Goal: Check status: Check status

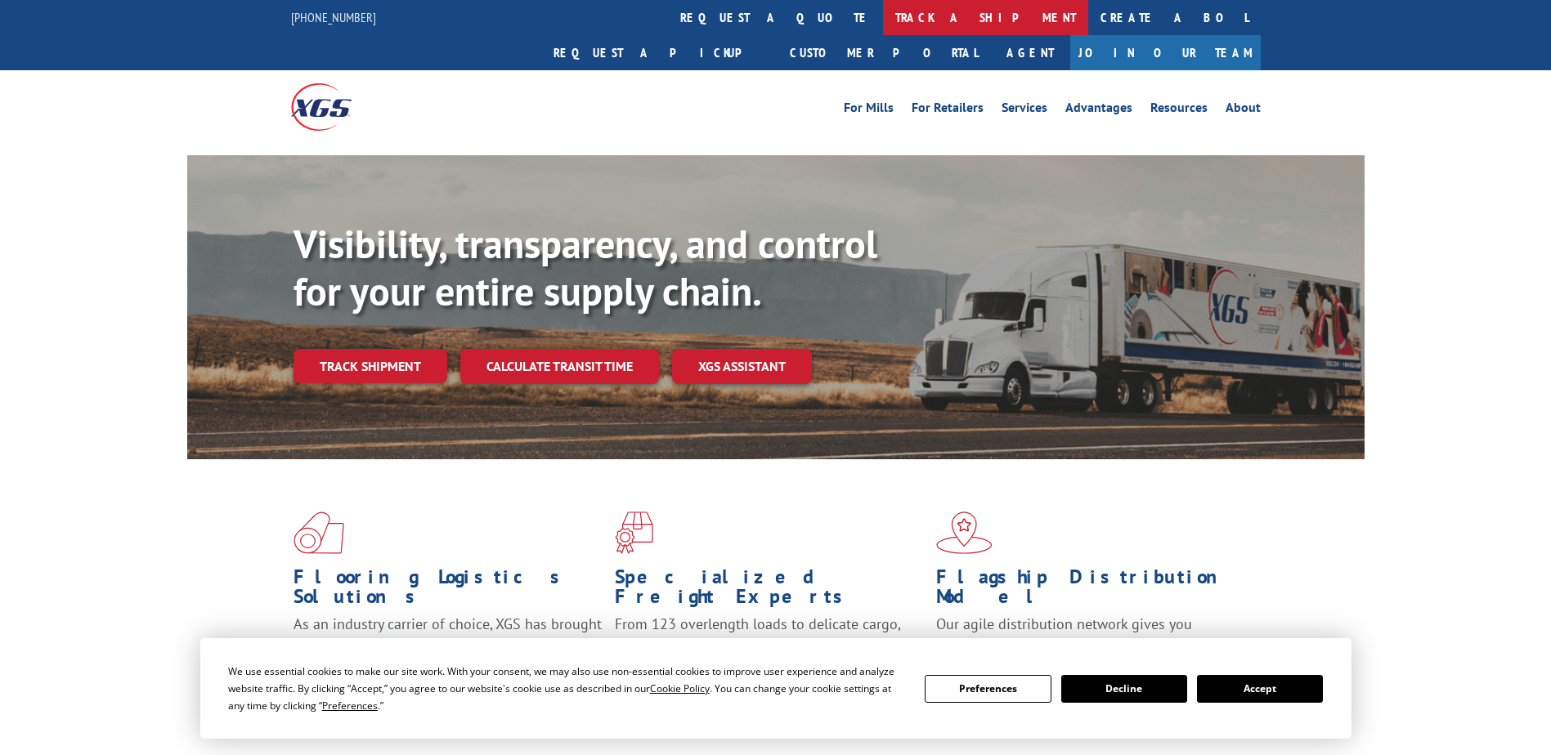
click at [883, 21] on link "track a shipment" at bounding box center [985, 17] width 205 height 35
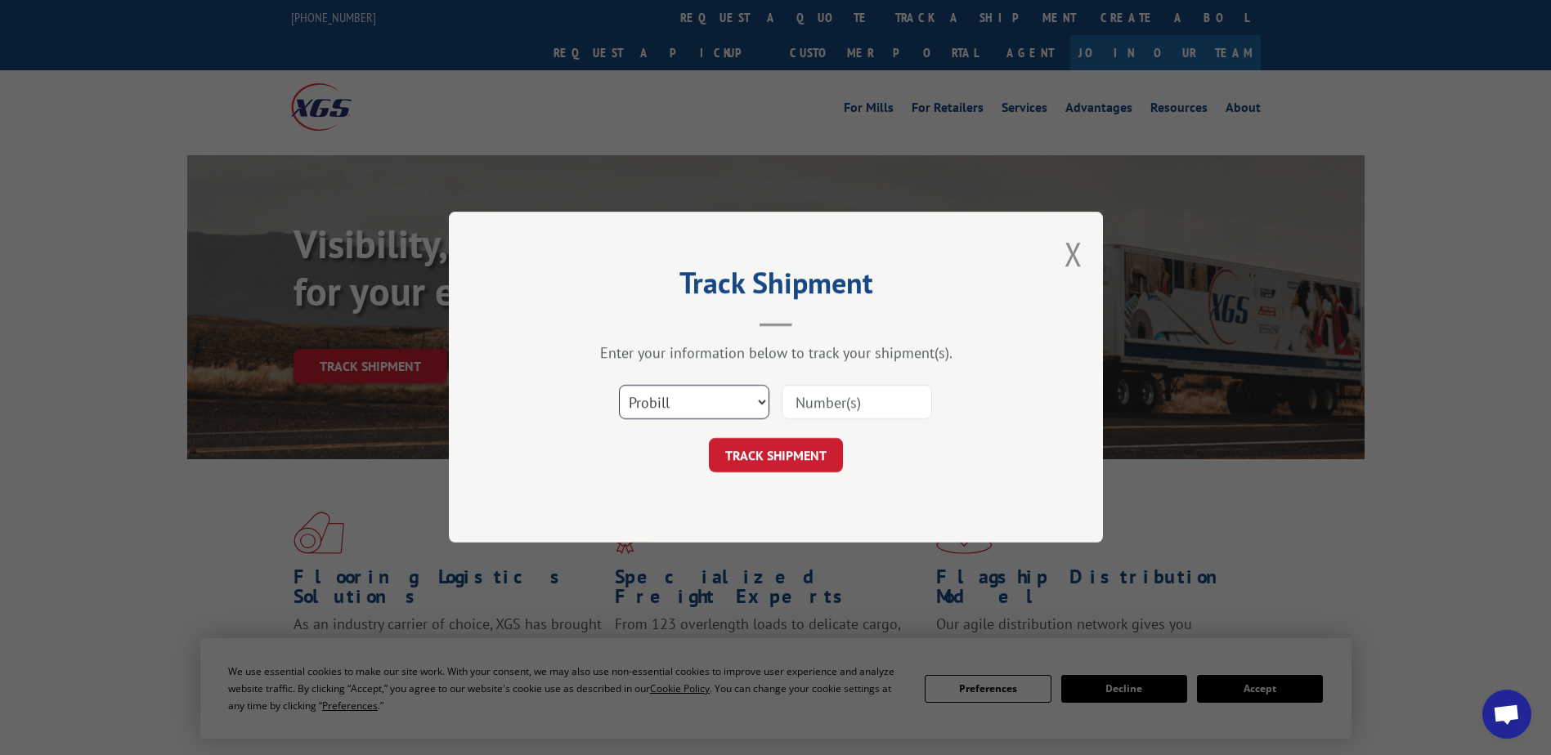
click at [729, 399] on select "Select category... Probill BOL PO" at bounding box center [694, 403] width 150 height 34
select select "po"
click at [619, 386] on select "Select category... Probill BOL PO" at bounding box center [694, 403] width 150 height 34
click at [831, 405] on input at bounding box center [856, 403] width 150 height 34
paste input "97509591"
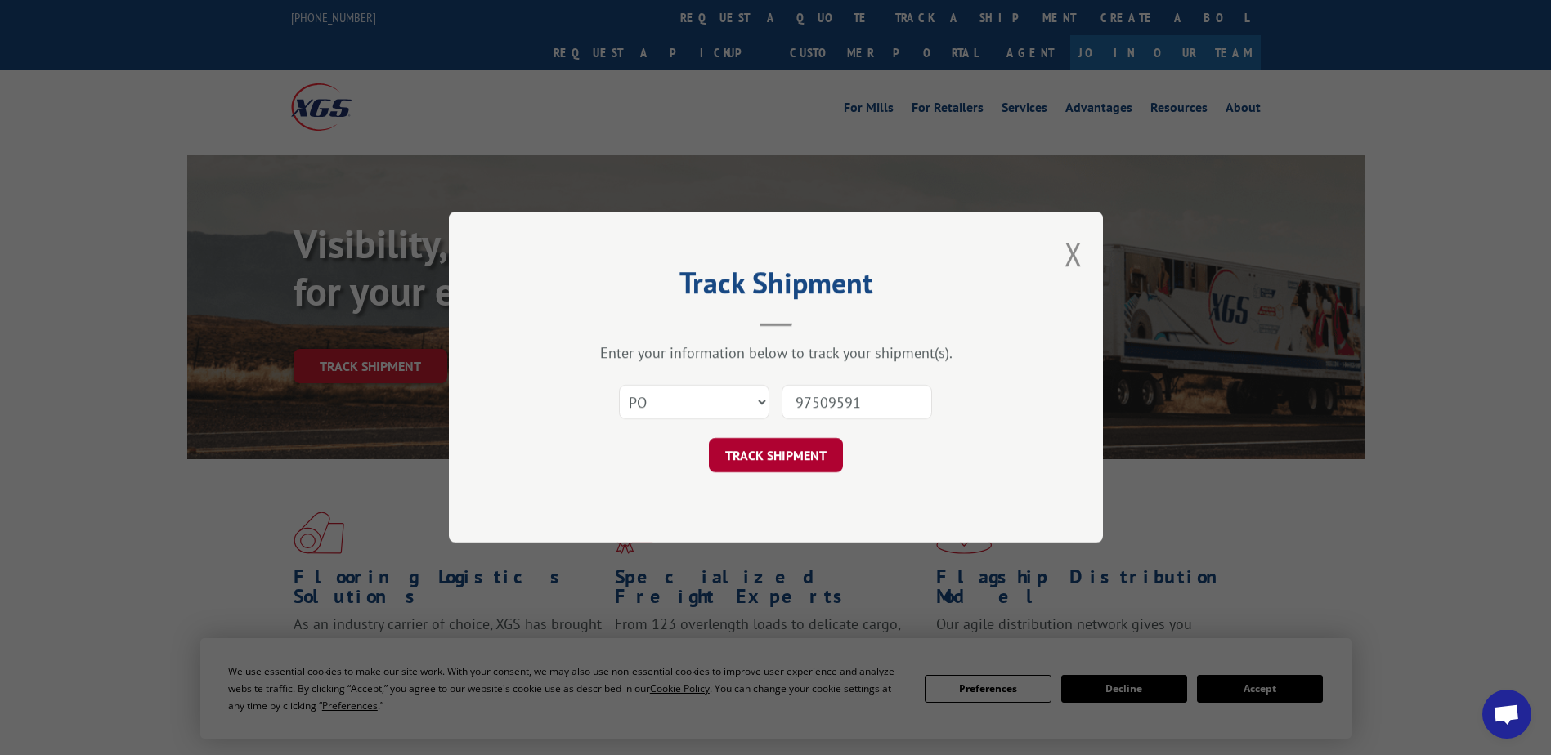
type input "97509591"
click at [813, 464] on button "TRACK SHIPMENT" at bounding box center [776, 456] width 134 height 34
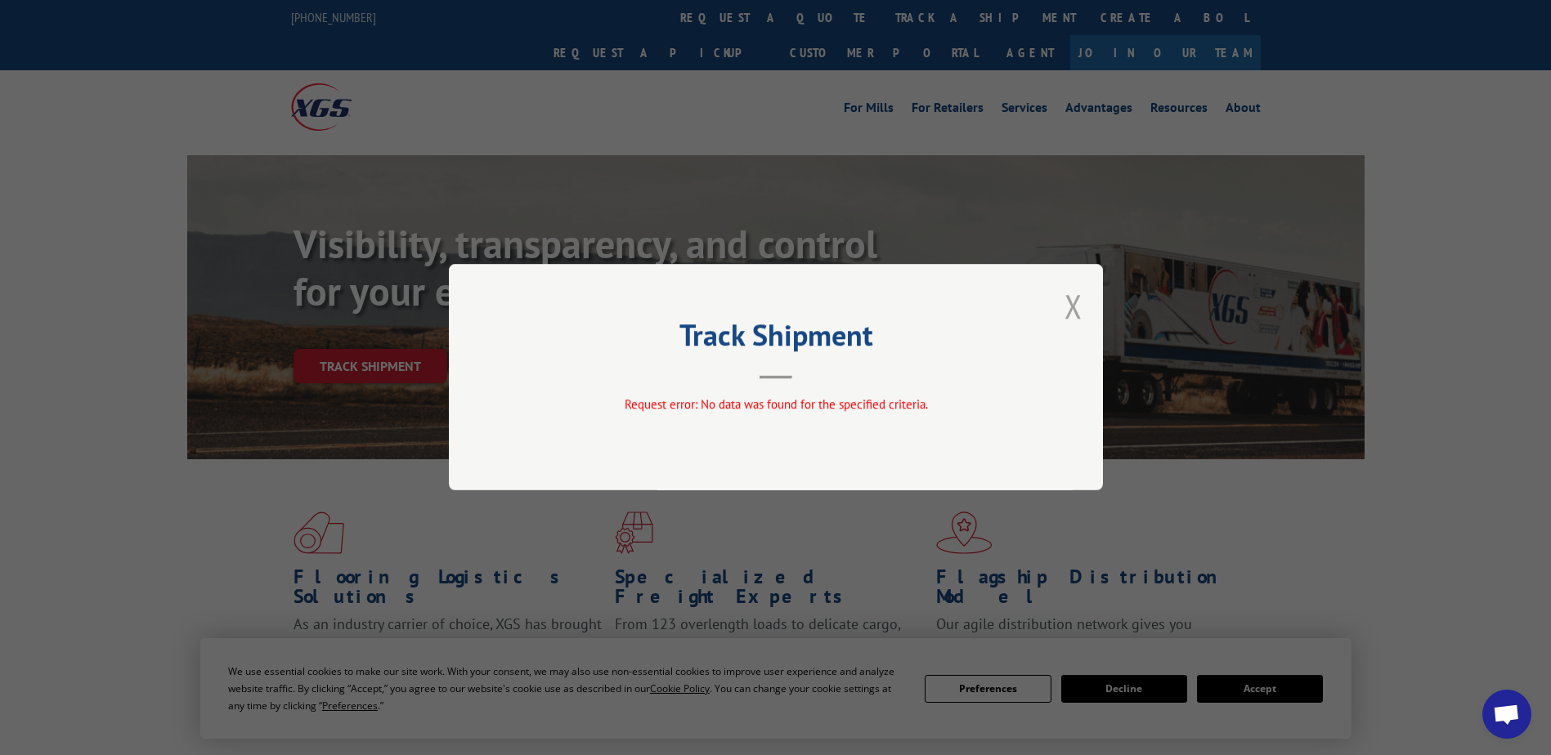
click at [1078, 307] on button "Close modal" at bounding box center [1073, 305] width 18 height 43
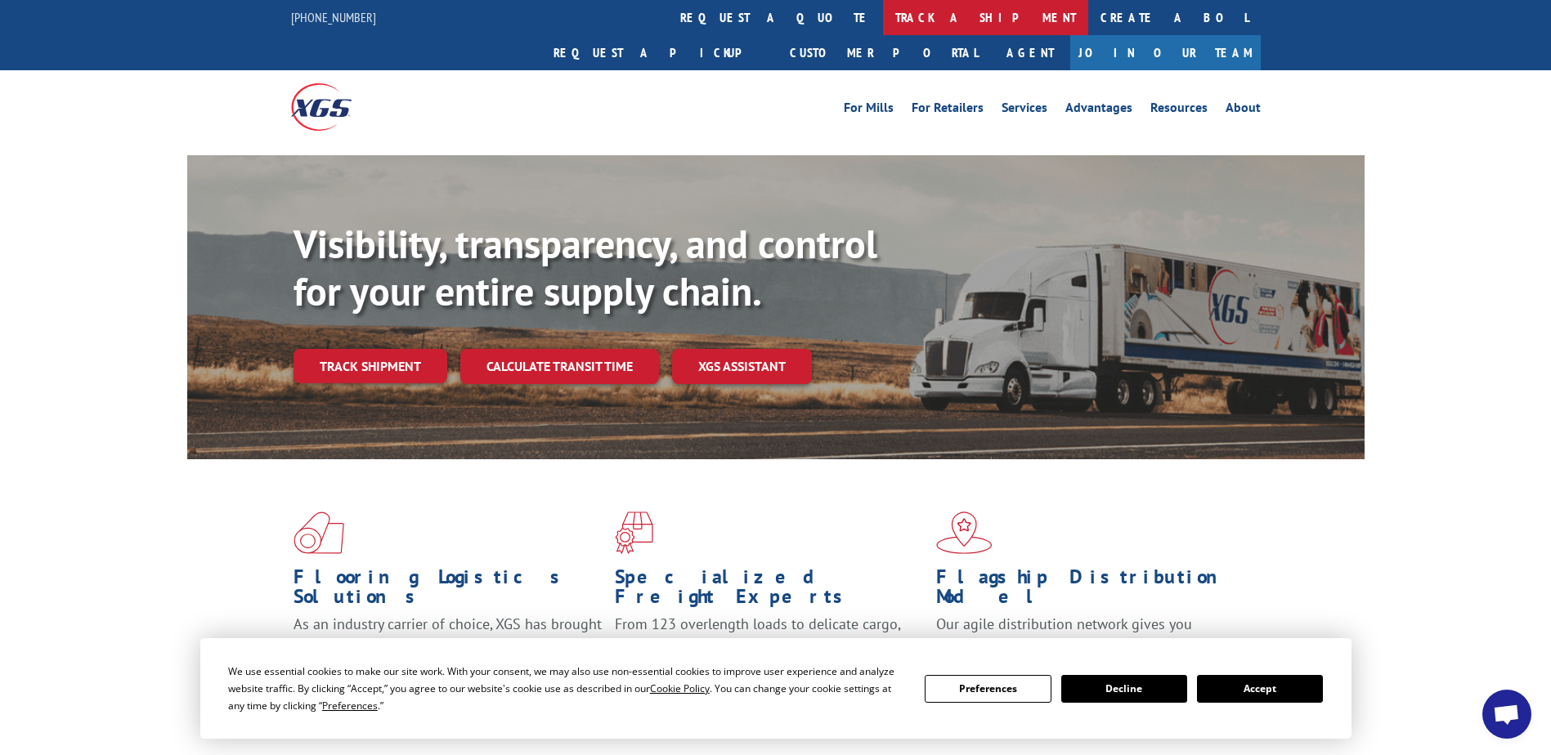
click at [883, 21] on link "track a shipment" at bounding box center [985, 17] width 205 height 35
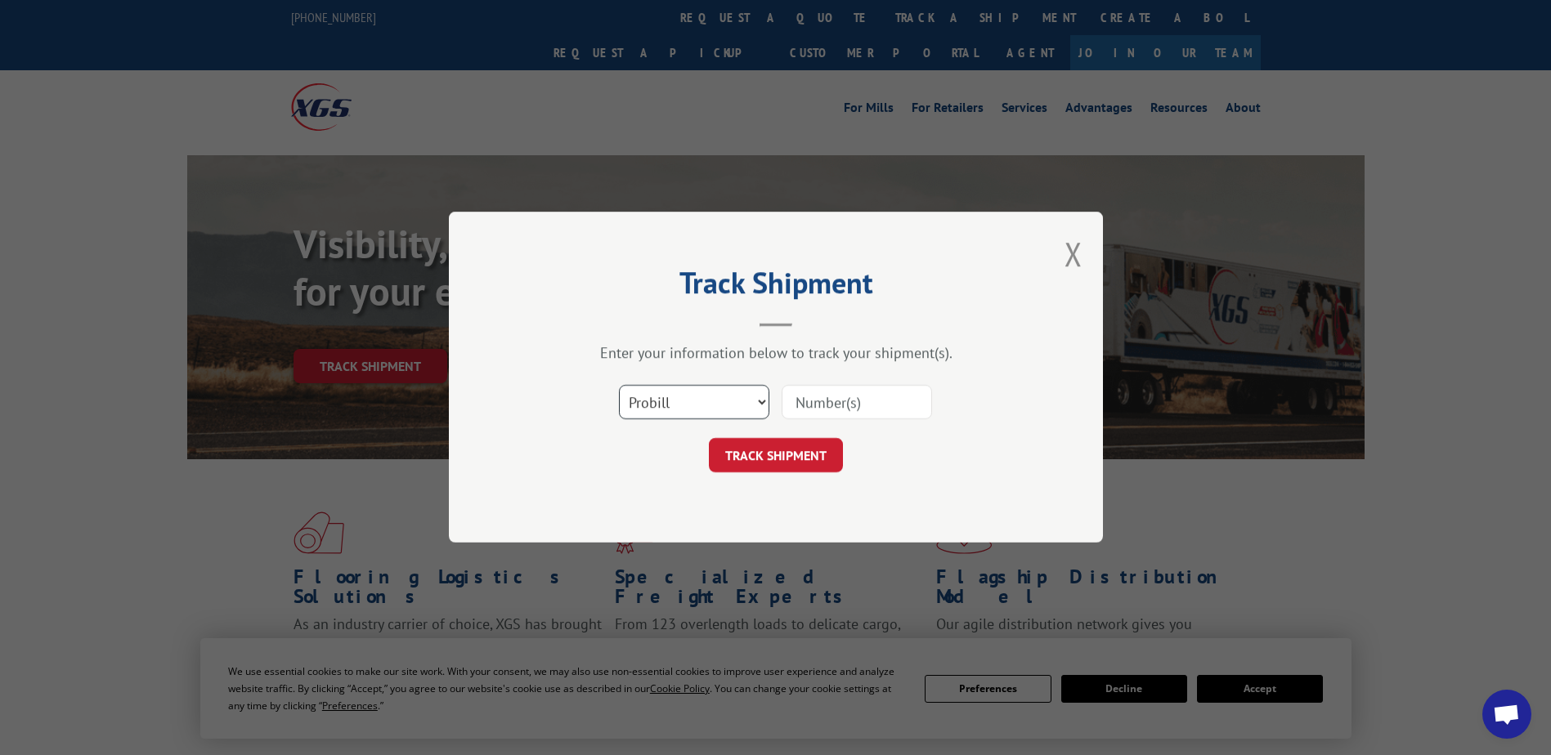
drag, startPoint x: 768, startPoint y: 401, endPoint x: 751, endPoint y: 410, distance: 18.7
click at [767, 401] on select "Select category... Probill BOL PO" at bounding box center [694, 403] width 150 height 34
select select "po"
click at [619, 386] on select "Select category... Probill BOL PO" at bounding box center [694, 403] width 150 height 34
click at [848, 394] on input at bounding box center [856, 403] width 150 height 34
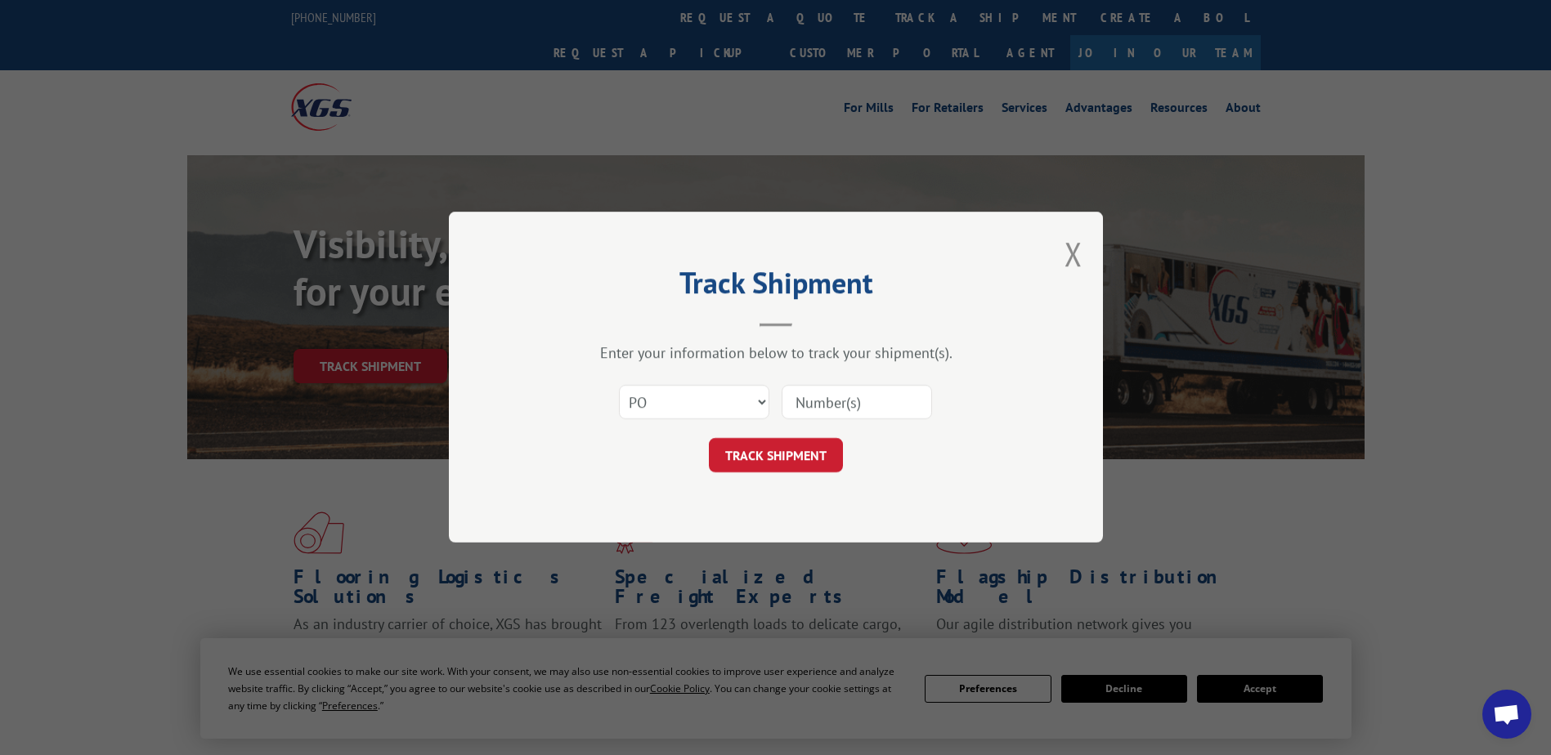
paste input "88536465"
click at [826, 412] on input "88536465" at bounding box center [856, 403] width 150 height 34
type input "88536465"
click button "TRACK SHIPMENT" at bounding box center [776, 456] width 134 height 34
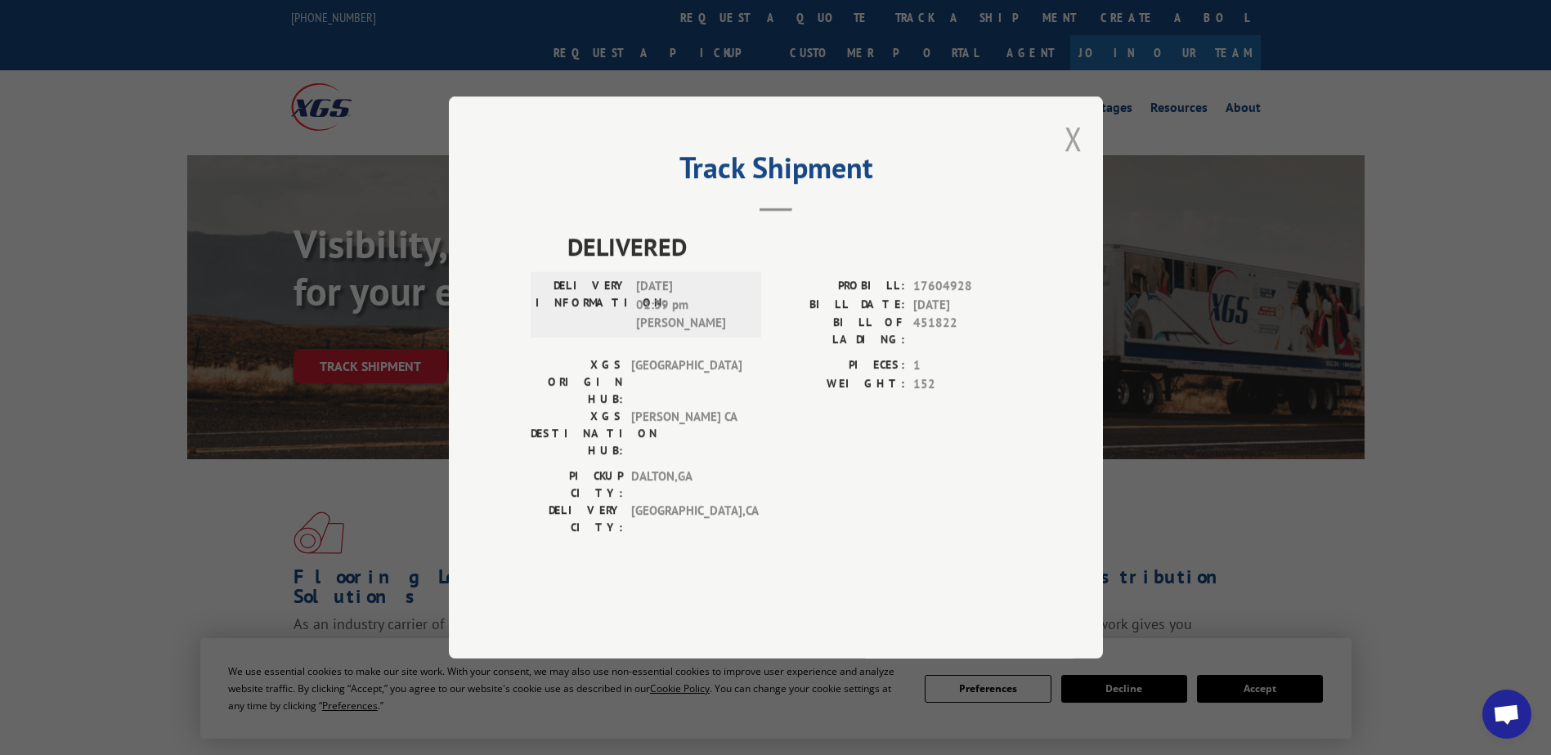
click at [1072, 160] on button "Close modal" at bounding box center [1073, 138] width 18 height 43
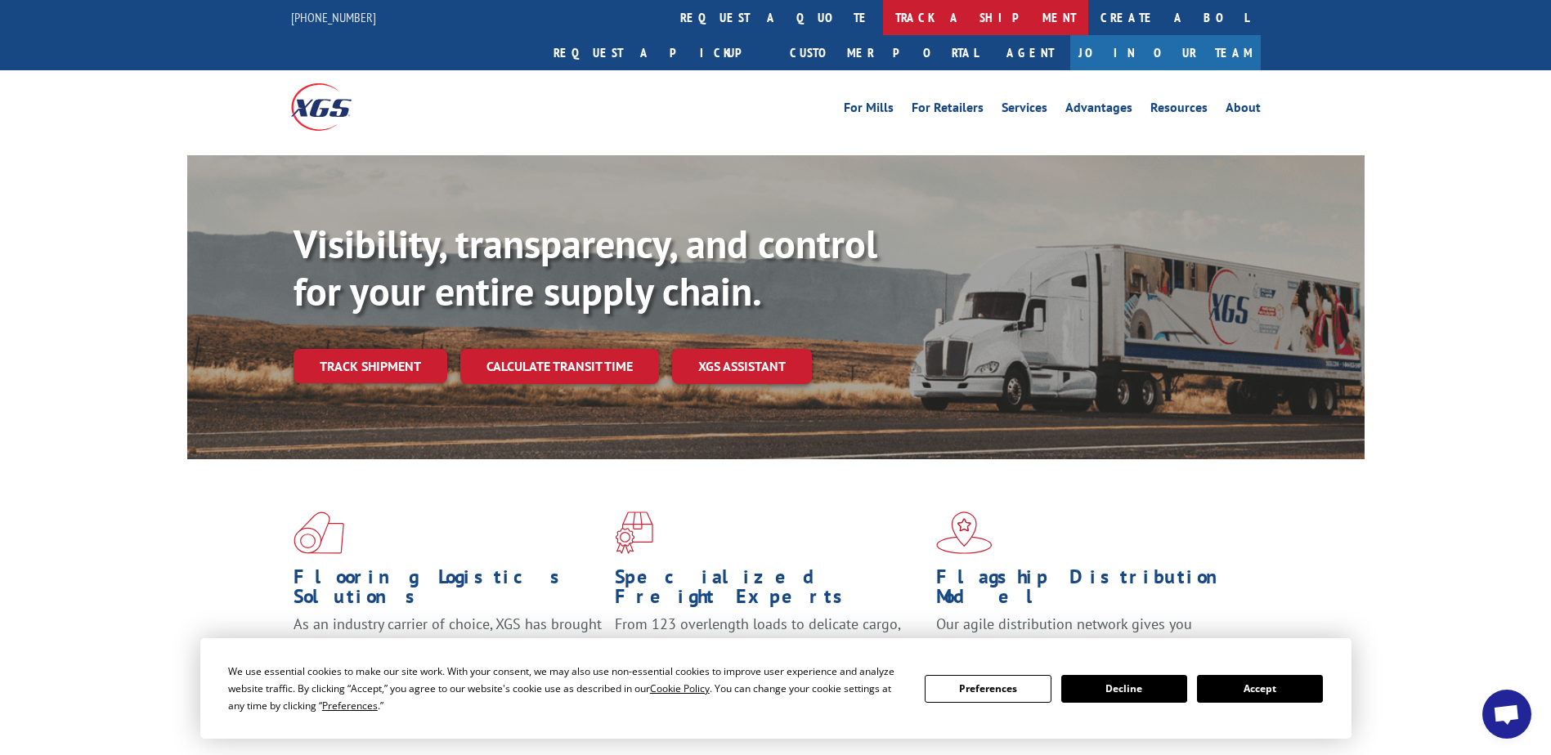
click at [883, 17] on link "track a shipment" at bounding box center [985, 17] width 205 height 35
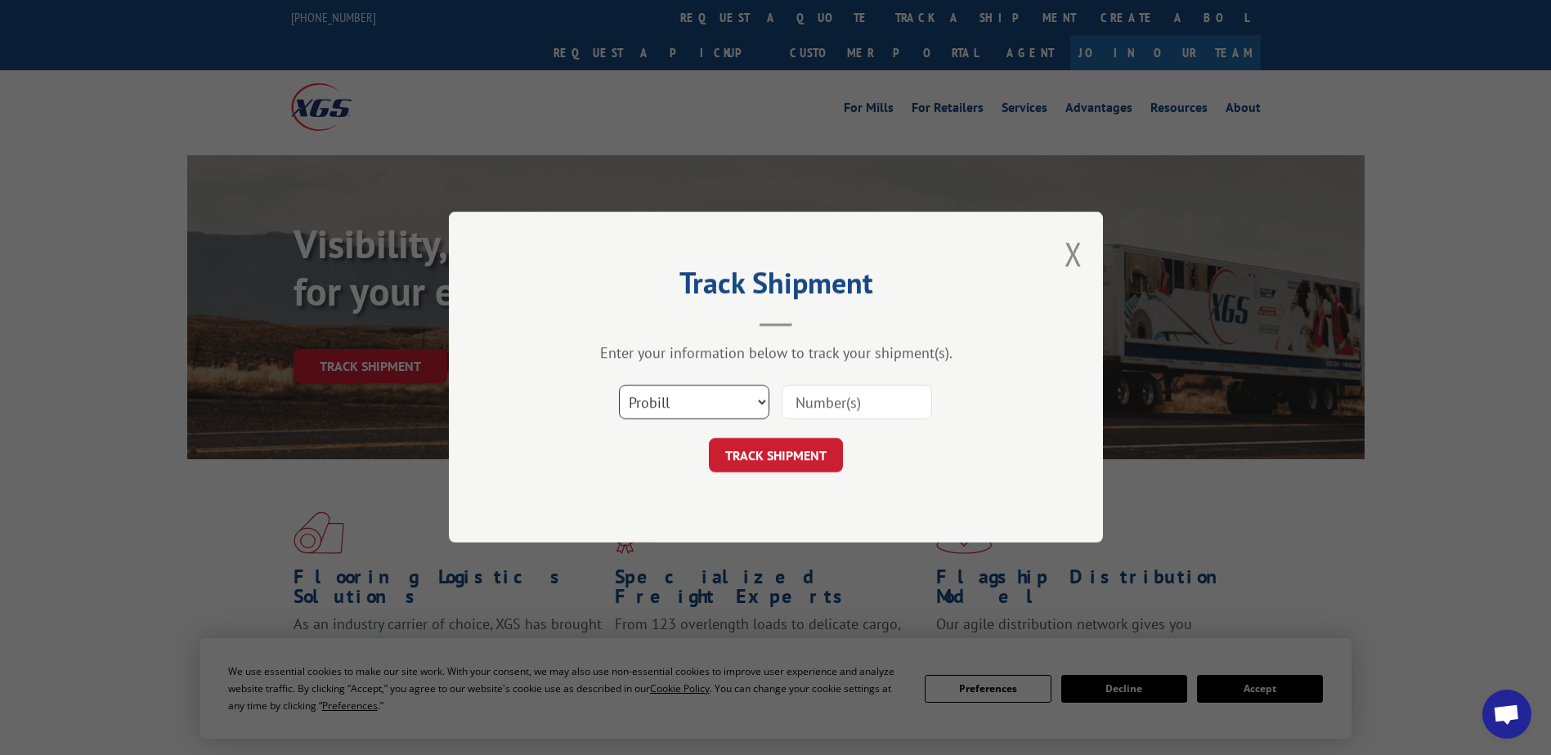
click at [742, 398] on select "Select category... Probill BOL PO" at bounding box center [694, 403] width 150 height 34
select select "po"
click at [619, 386] on select "Select category... Probill BOL PO" at bounding box center [694, 403] width 150 height 34
click at [853, 403] on input at bounding box center [856, 403] width 150 height 34
paste input "88536465"
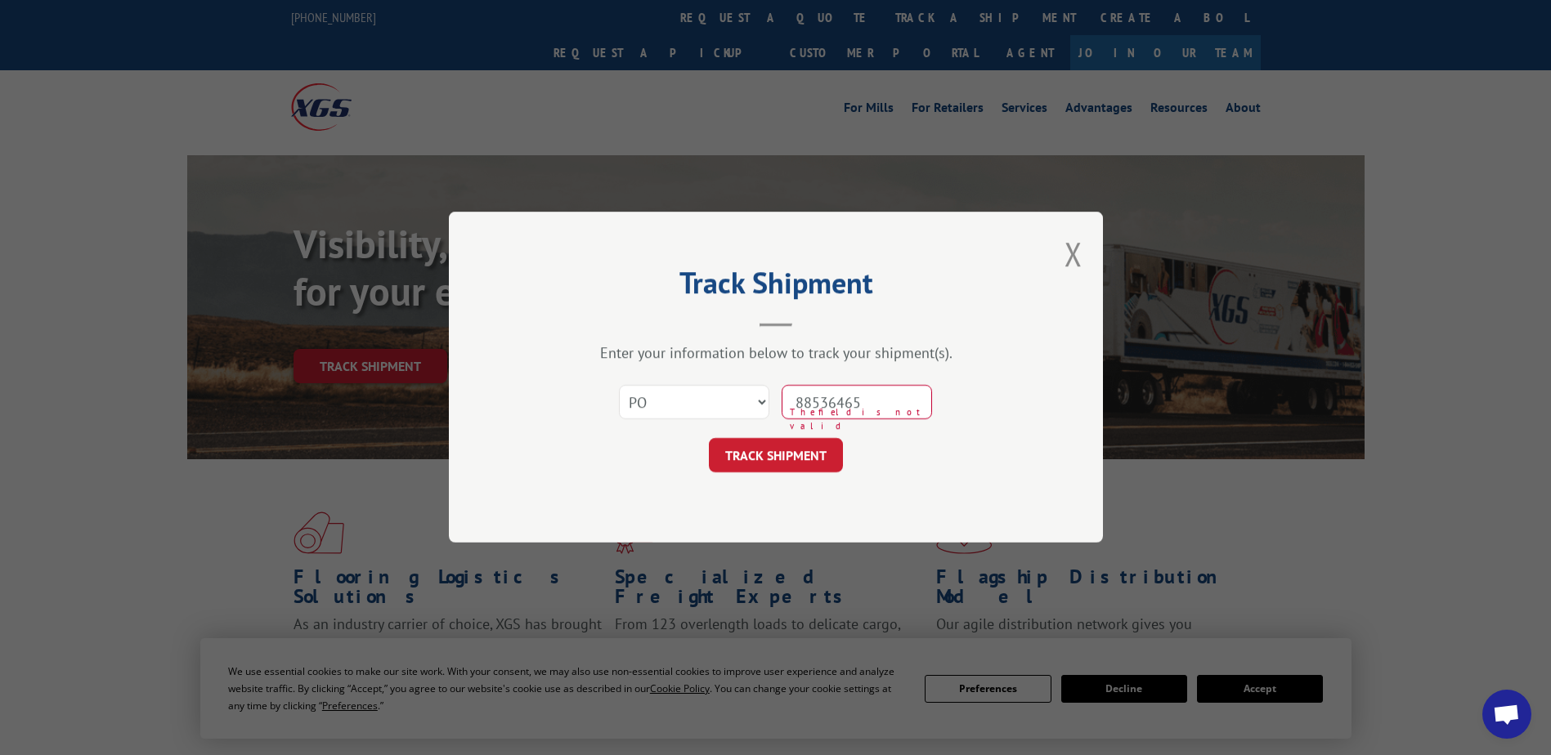
click at [826, 406] on input "88536465" at bounding box center [856, 403] width 150 height 34
type input "88536465"
click button "TRACK SHIPMENT" at bounding box center [776, 456] width 134 height 34
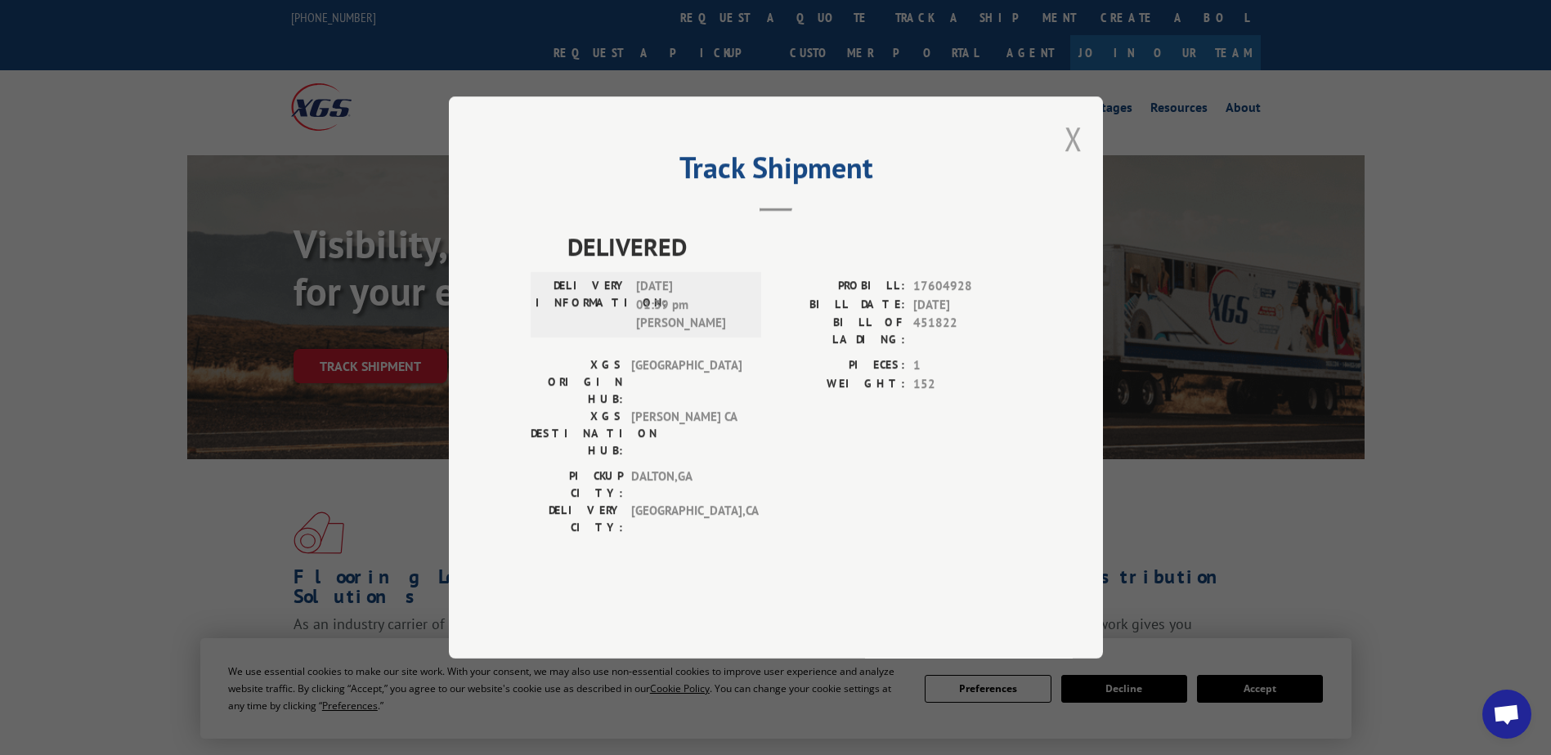
click at [1070, 160] on button "Close modal" at bounding box center [1073, 138] width 18 height 43
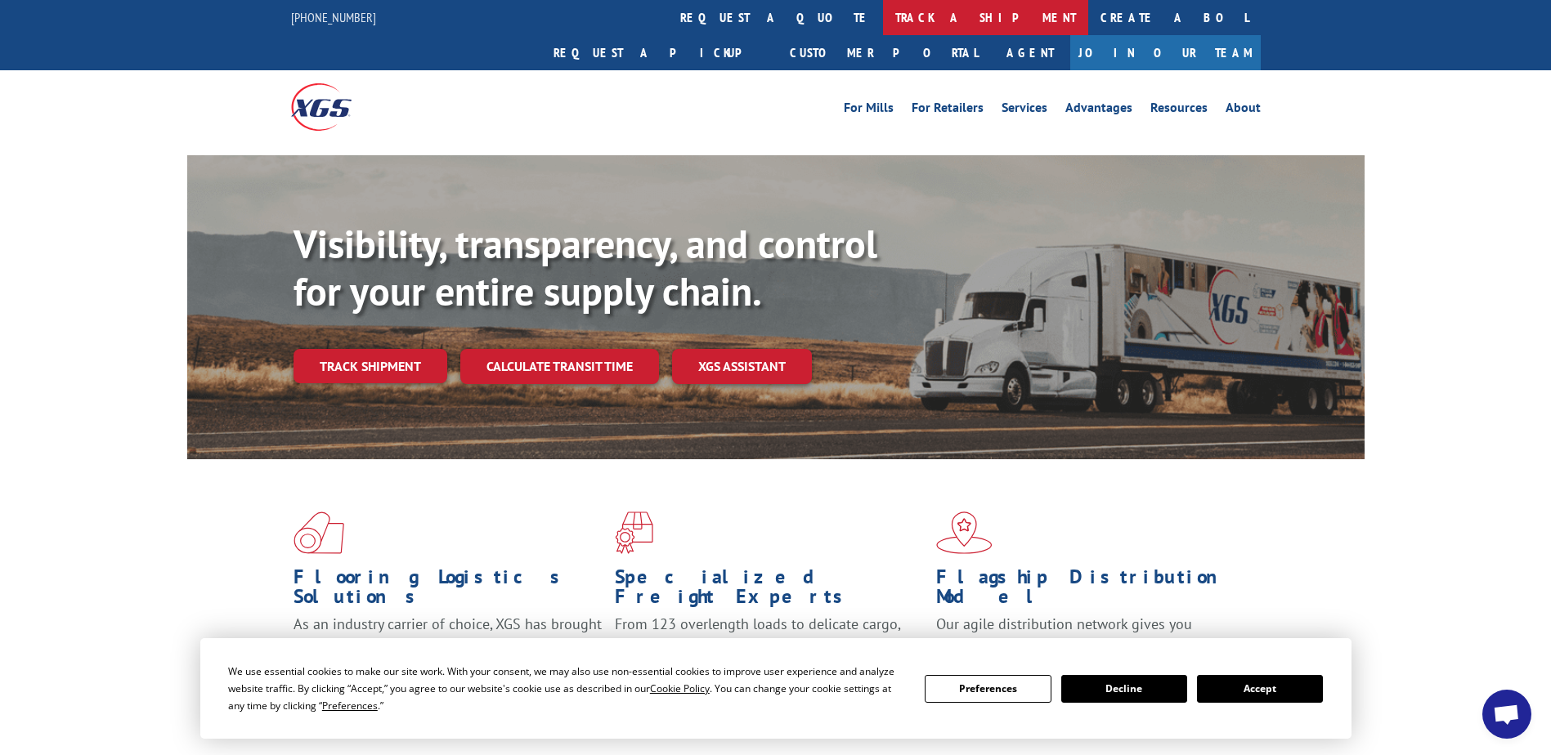
click at [883, 11] on link "track a shipment" at bounding box center [985, 17] width 205 height 35
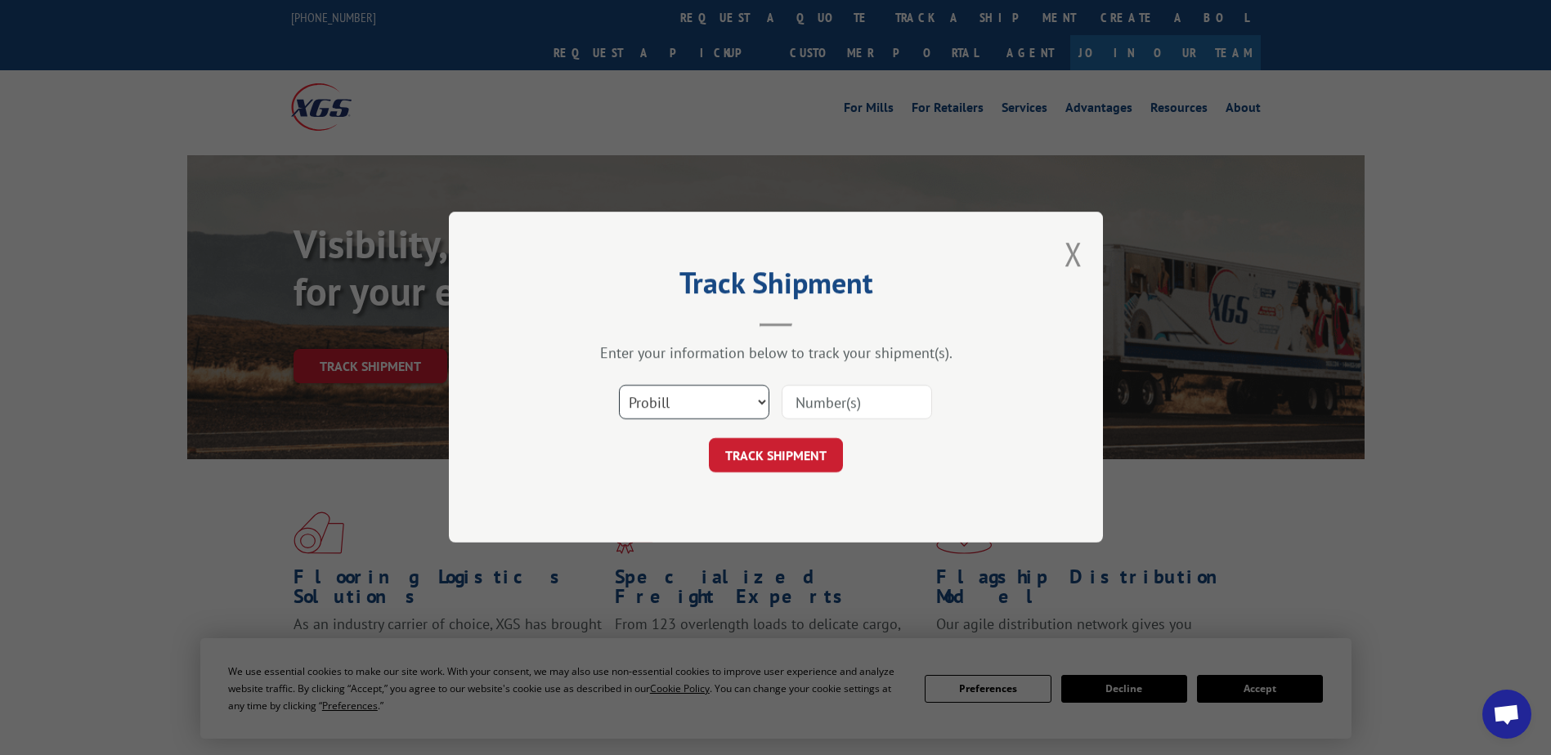
drag, startPoint x: 721, startPoint y: 397, endPoint x: 721, endPoint y: 419, distance: 22.1
click at [721, 397] on select "Select category... Probill BOL PO" at bounding box center [694, 403] width 150 height 34
select select "po"
click at [619, 386] on select "Select category... Probill BOL PO" at bounding box center [694, 403] width 150 height 34
click at [801, 407] on input at bounding box center [856, 403] width 150 height 34
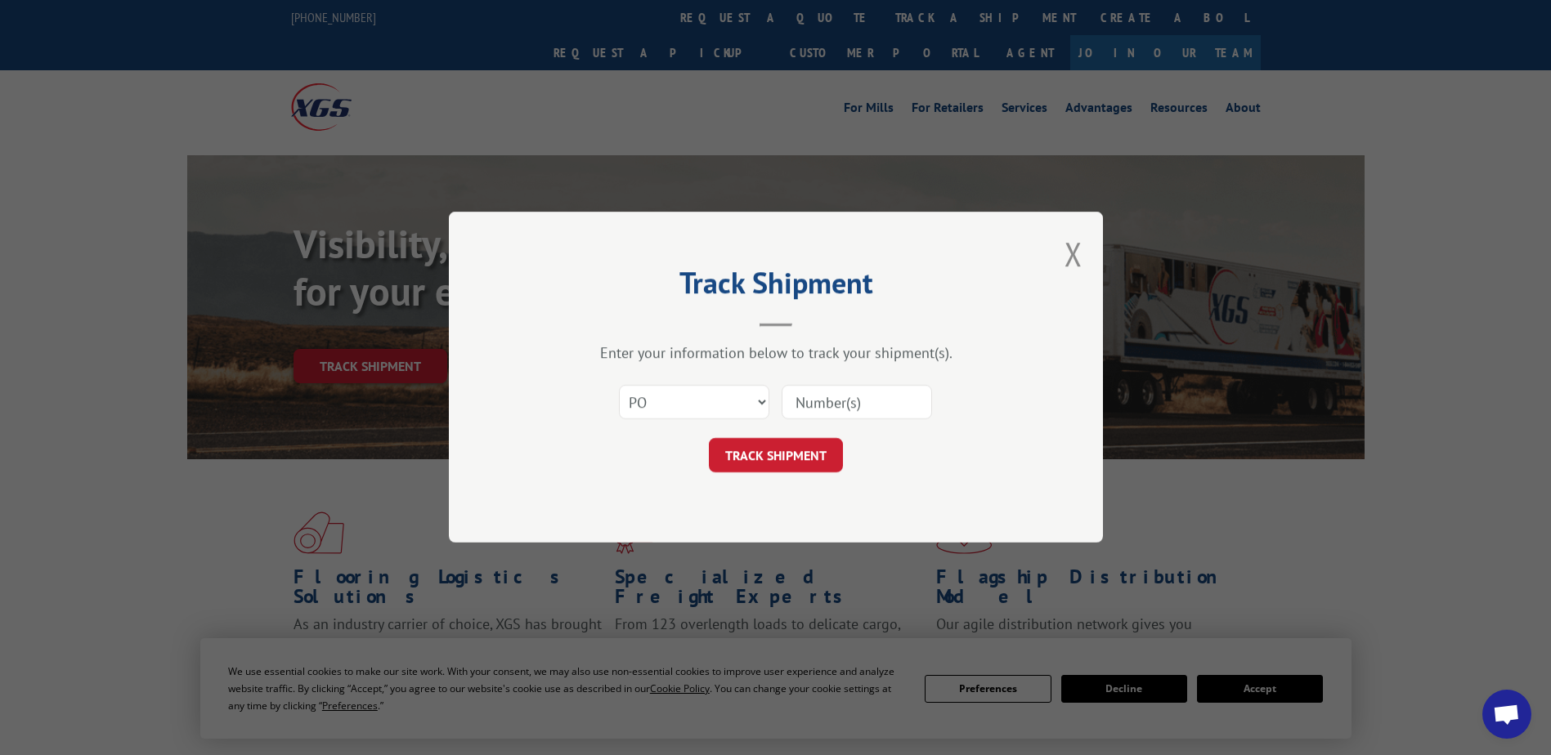
paste input "49521828"
type input "49521828"
click at [802, 460] on button "TRACK SHIPMENT" at bounding box center [776, 456] width 134 height 34
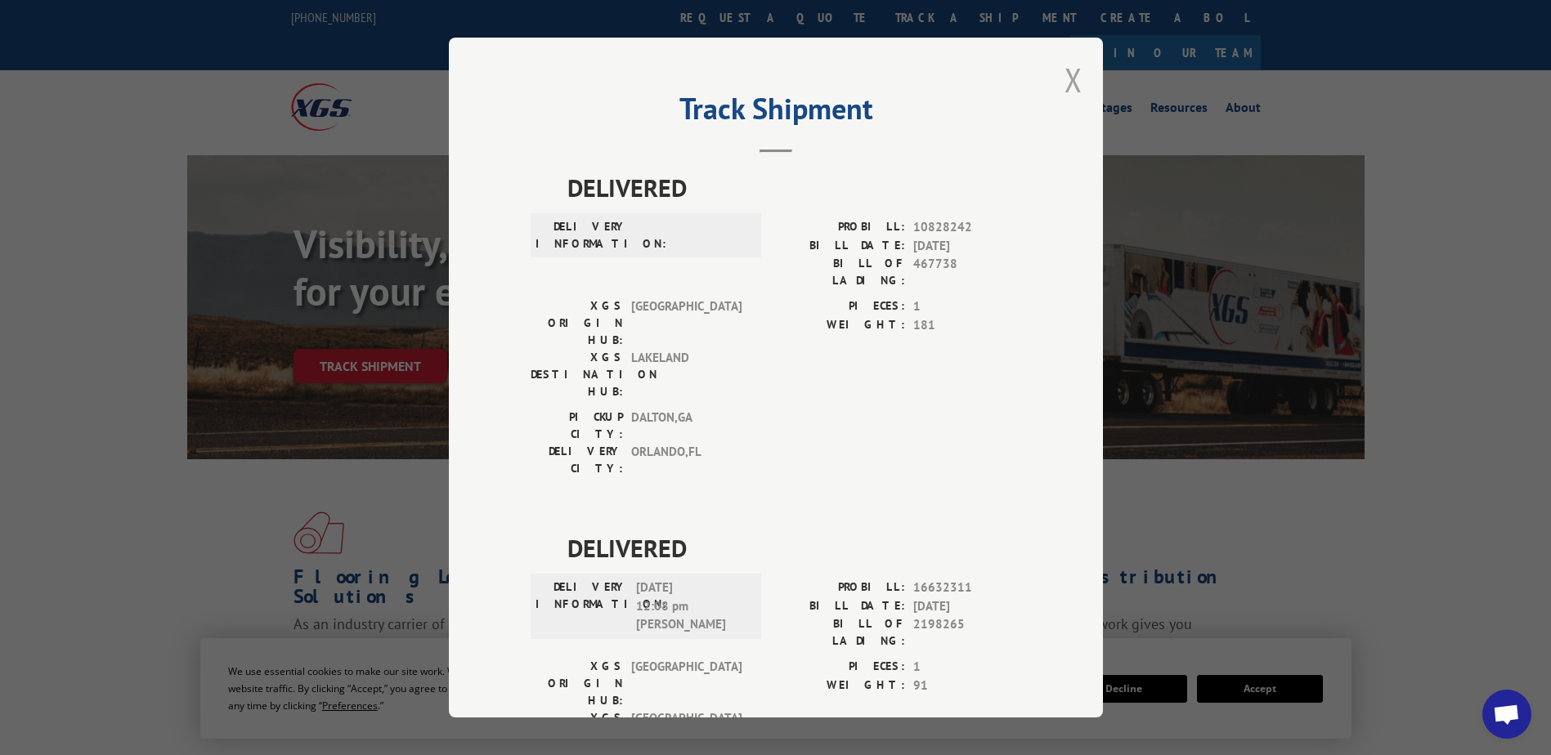
click at [1064, 79] on button "Close modal" at bounding box center [1073, 79] width 18 height 43
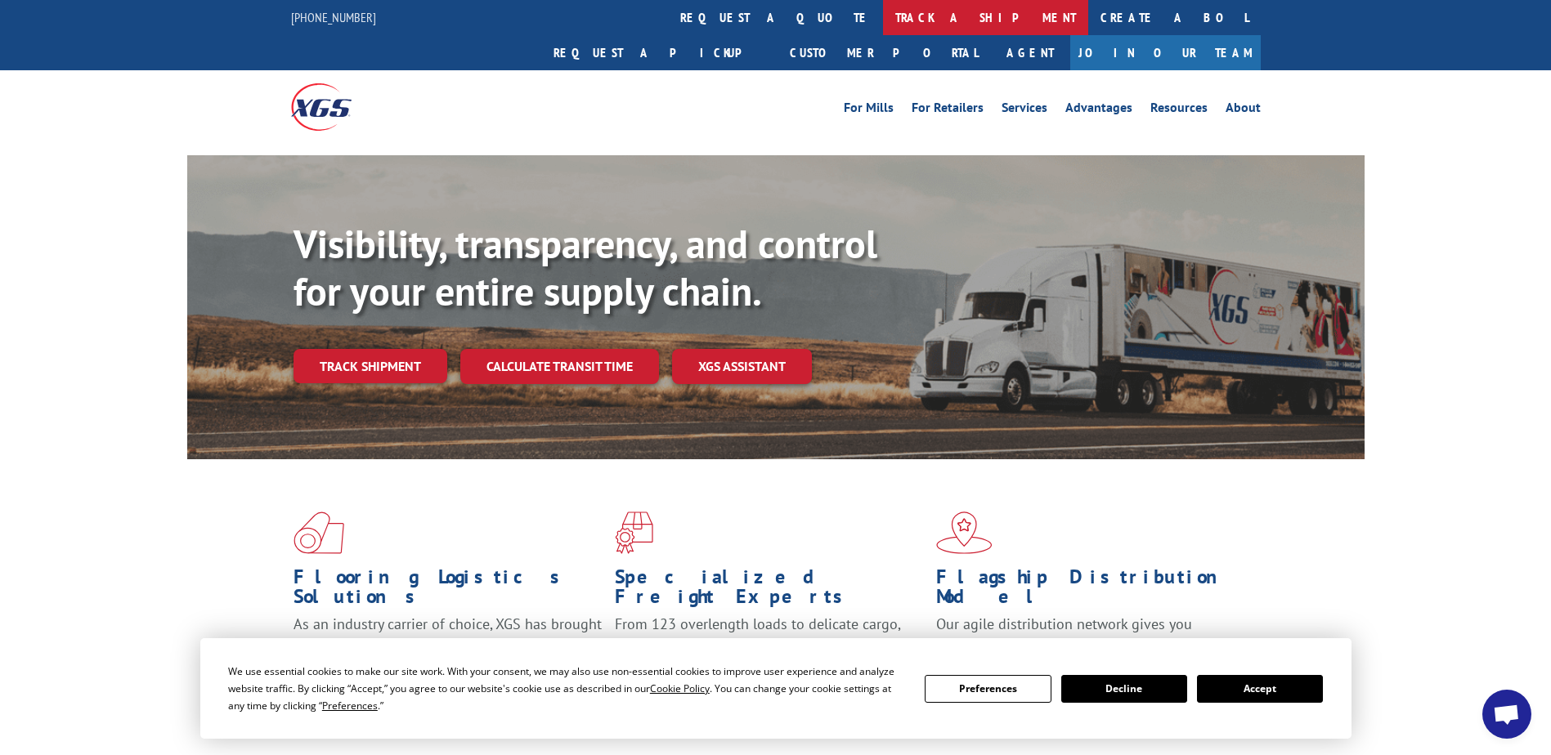
click at [883, 11] on link "track a shipment" at bounding box center [985, 17] width 205 height 35
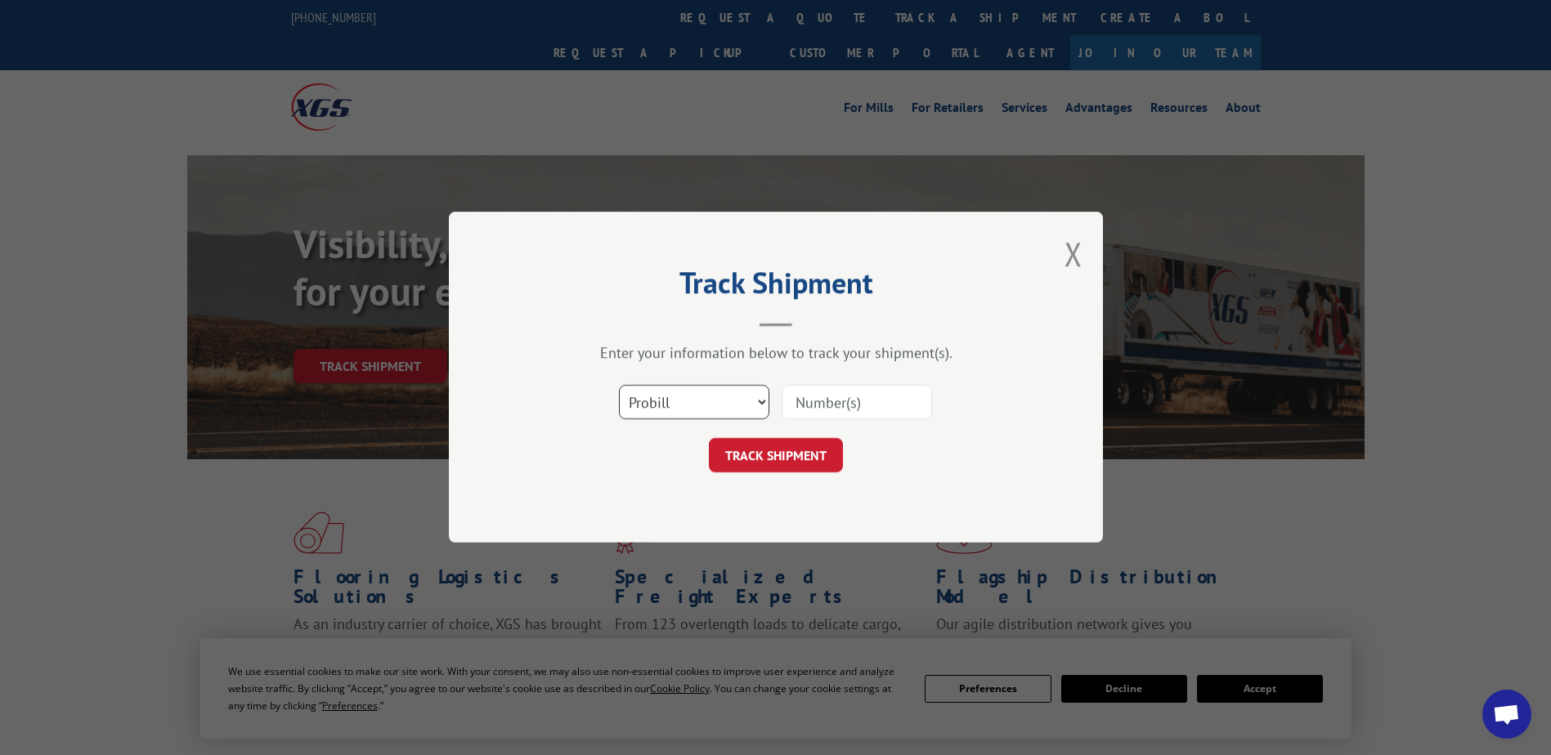
click at [745, 399] on select "Select category... Probill BOL PO" at bounding box center [694, 403] width 150 height 34
select select "po"
click at [619, 386] on select "Select category... Probill BOL PO" at bounding box center [694, 403] width 150 height 34
paste input "20506346"
click at [831, 409] on input "20506346" at bounding box center [856, 403] width 150 height 34
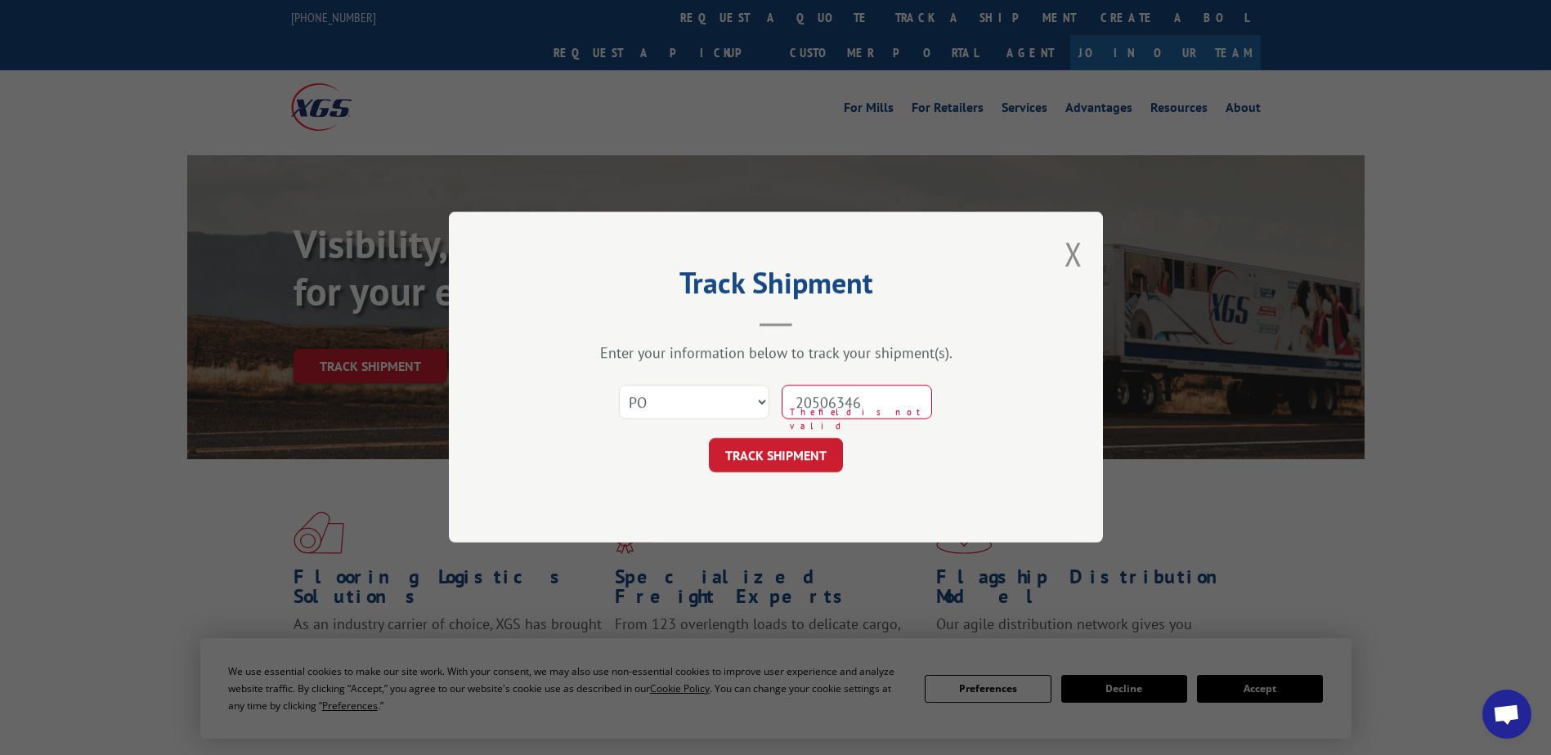
click at [826, 407] on input "20506346" at bounding box center [856, 403] width 150 height 34
type input "20506346"
click button "TRACK SHIPMENT" at bounding box center [776, 456] width 134 height 34
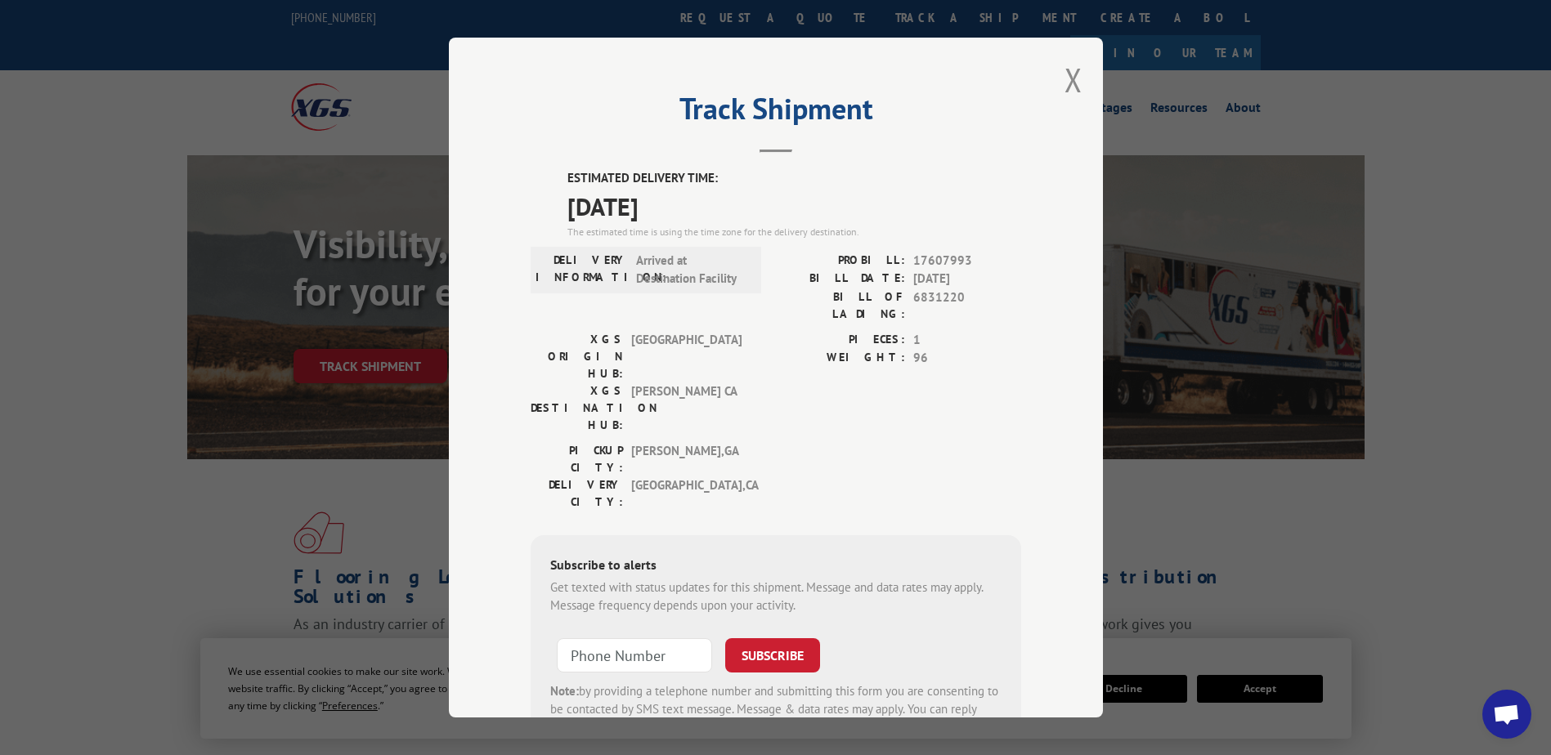
click at [1057, 73] on div "Track Shipment ESTIMATED DELIVERY TIME: [DATE] The estimated time is using the …" at bounding box center [776, 378] width 654 height 680
click at [1064, 74] on button "Close modal" at bounding box center [1073, 79] width 18 height 43
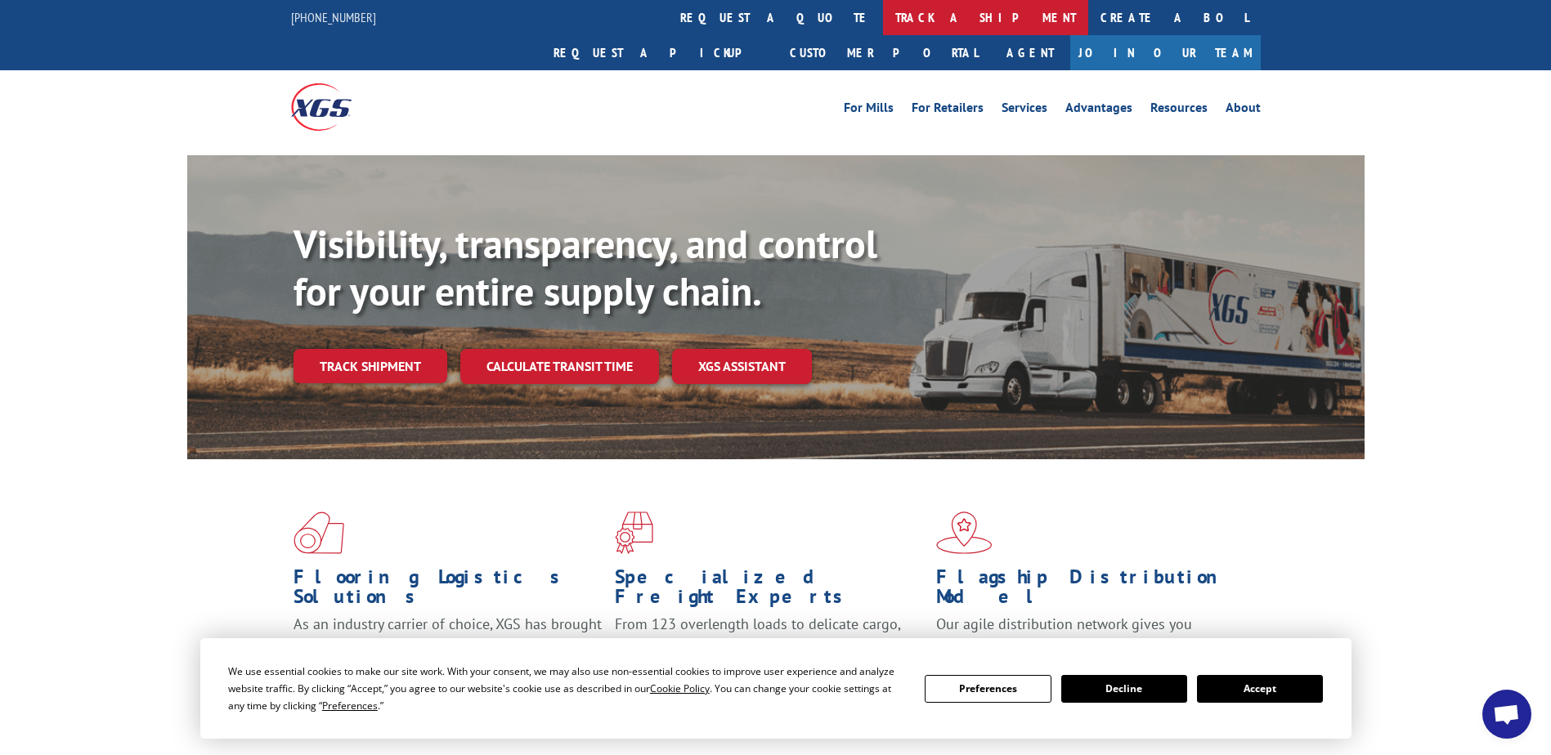
click at [883, 16] on link "track a shipment" at bounding box center [985, 17] width 205 height 35
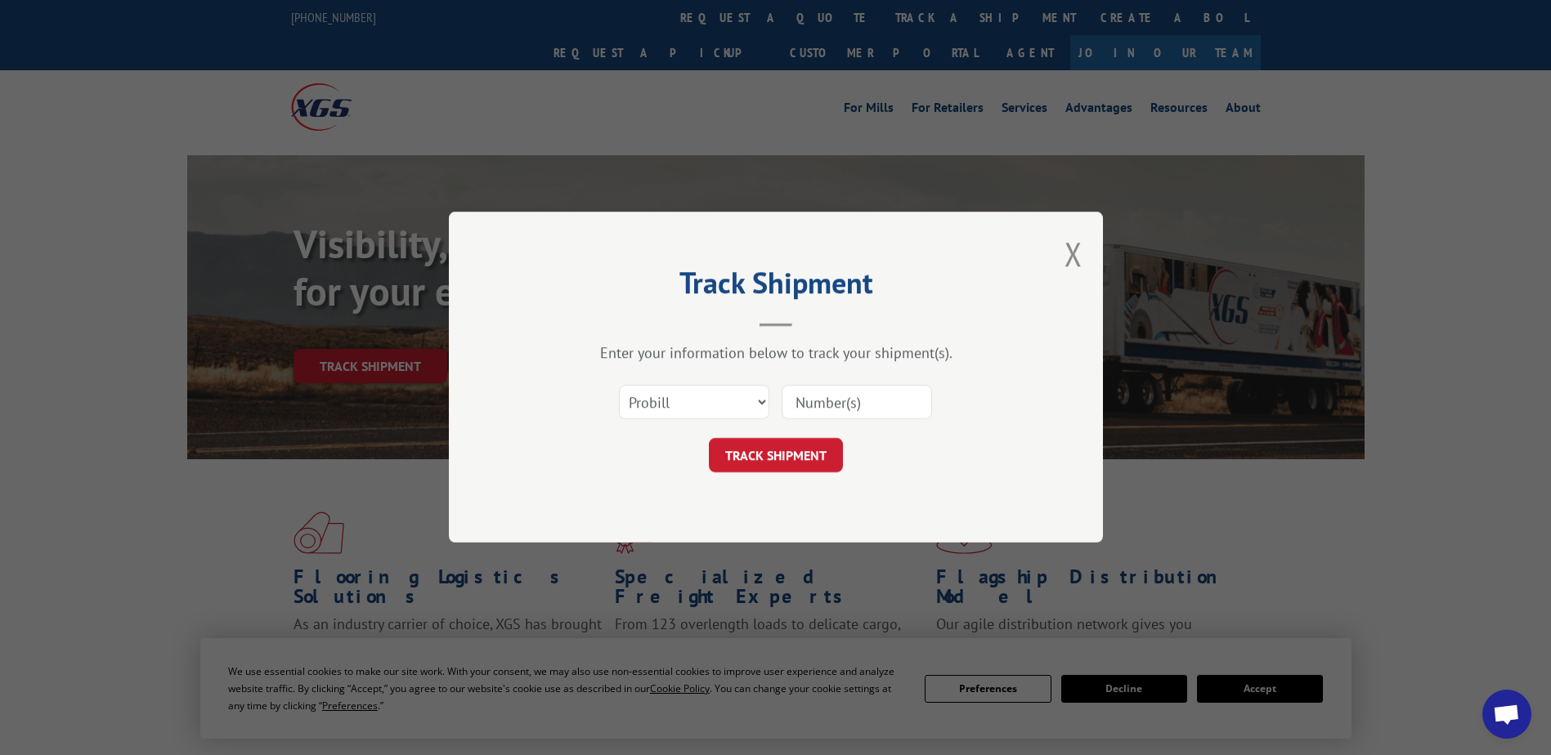
click at [832, 409] on input at bounding box center [856, 403] width 150 height 34
click at [725, 414] on select "Select category... Probill BOL PO" at bounding box center [694, 403] width 150 height 34
select select "po"
click at [619, 386] on select "Select category... Probill BOL PO" at bounding box center [694, 403] width 150 height 34
click at [847, 401] on input at bounding box center [856, 403] width 150 height 34
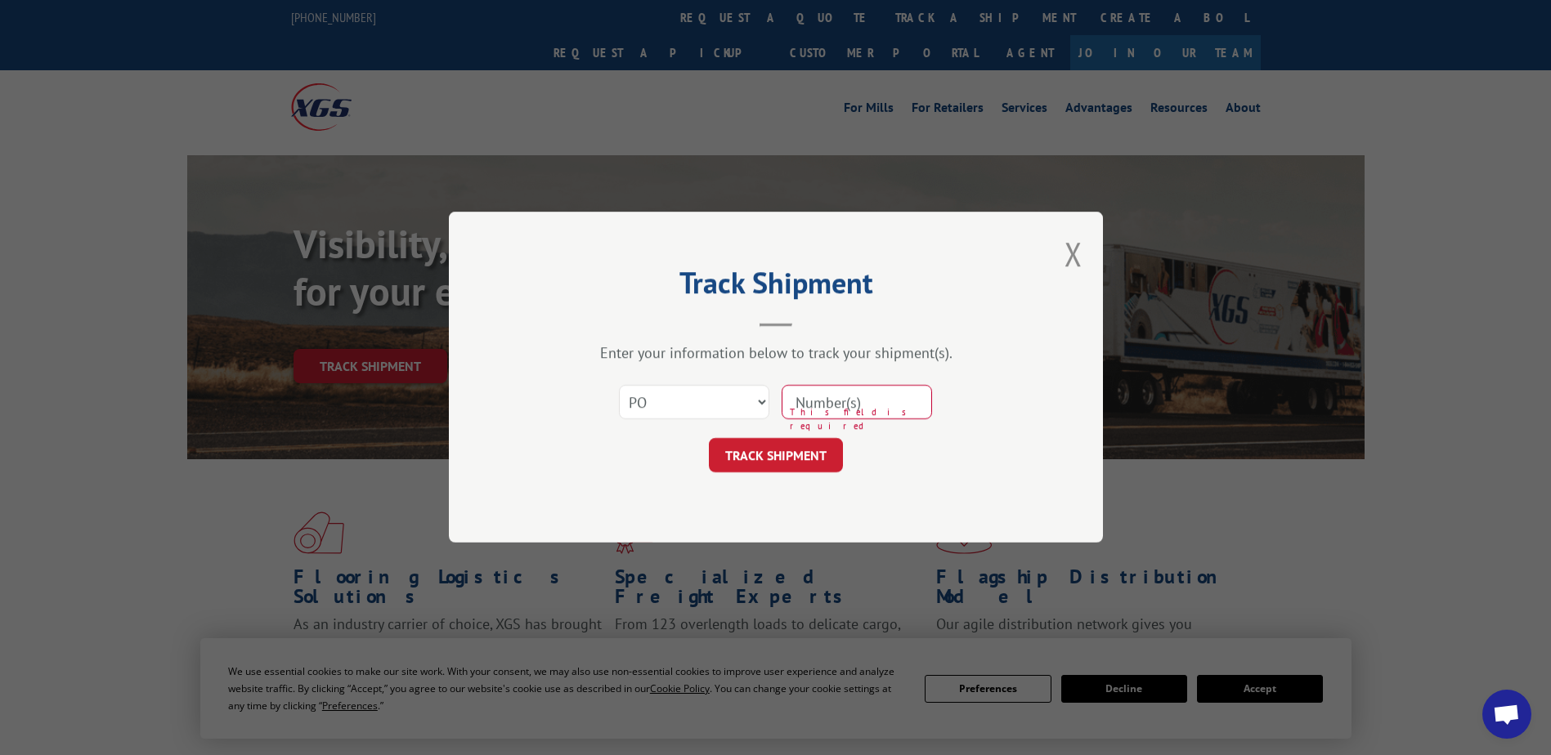
paste input "97509474"
click at [824, 405] on input "97509474" at bounding box center [856, 403] width 150 height 34
type input "97509474"
click button "TRACK SHIPMENT" at bounding box center [776, 456] width 134 height 34
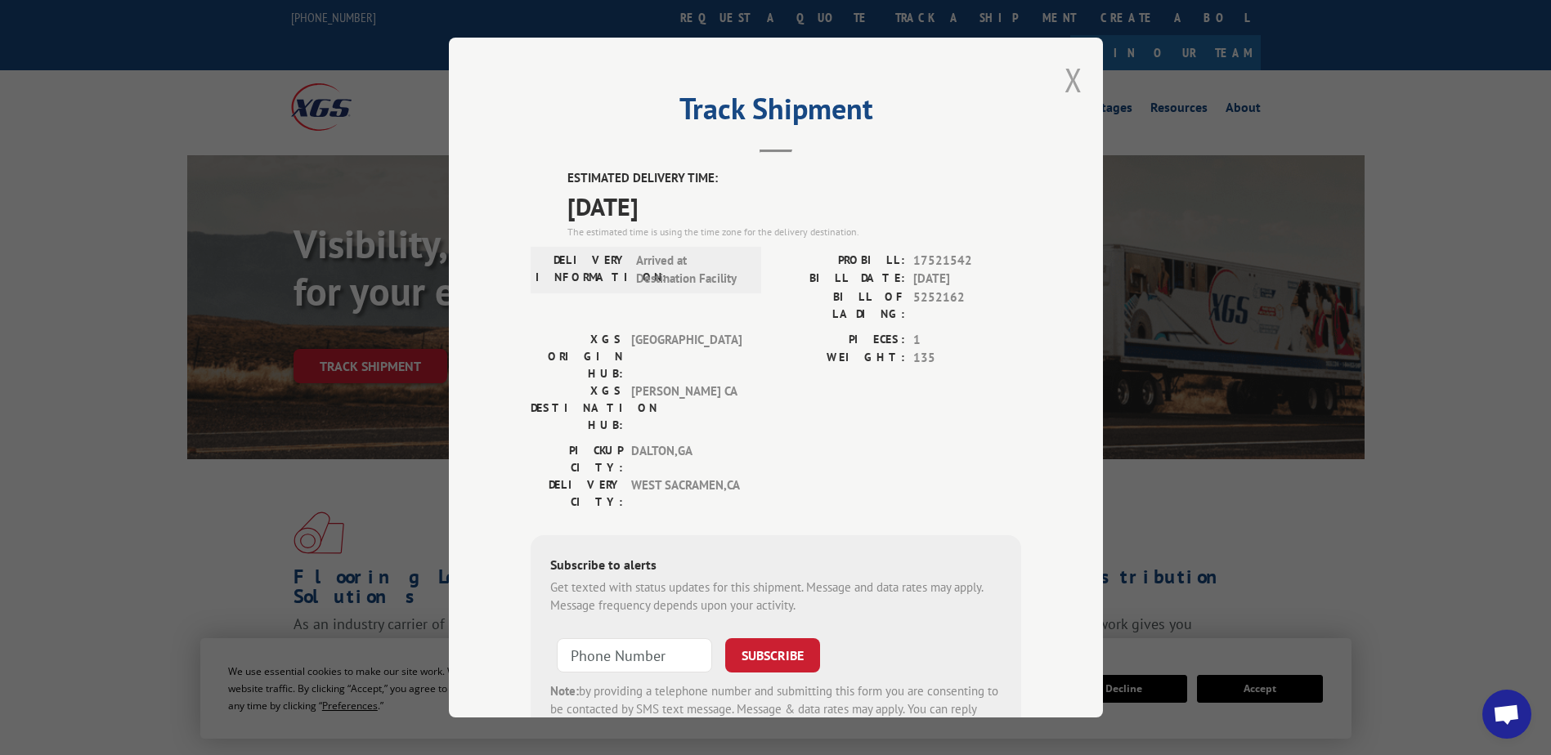
click at [1064, 92] on button "Close modal" at bounding box center [1073, 79] width 18 height 43
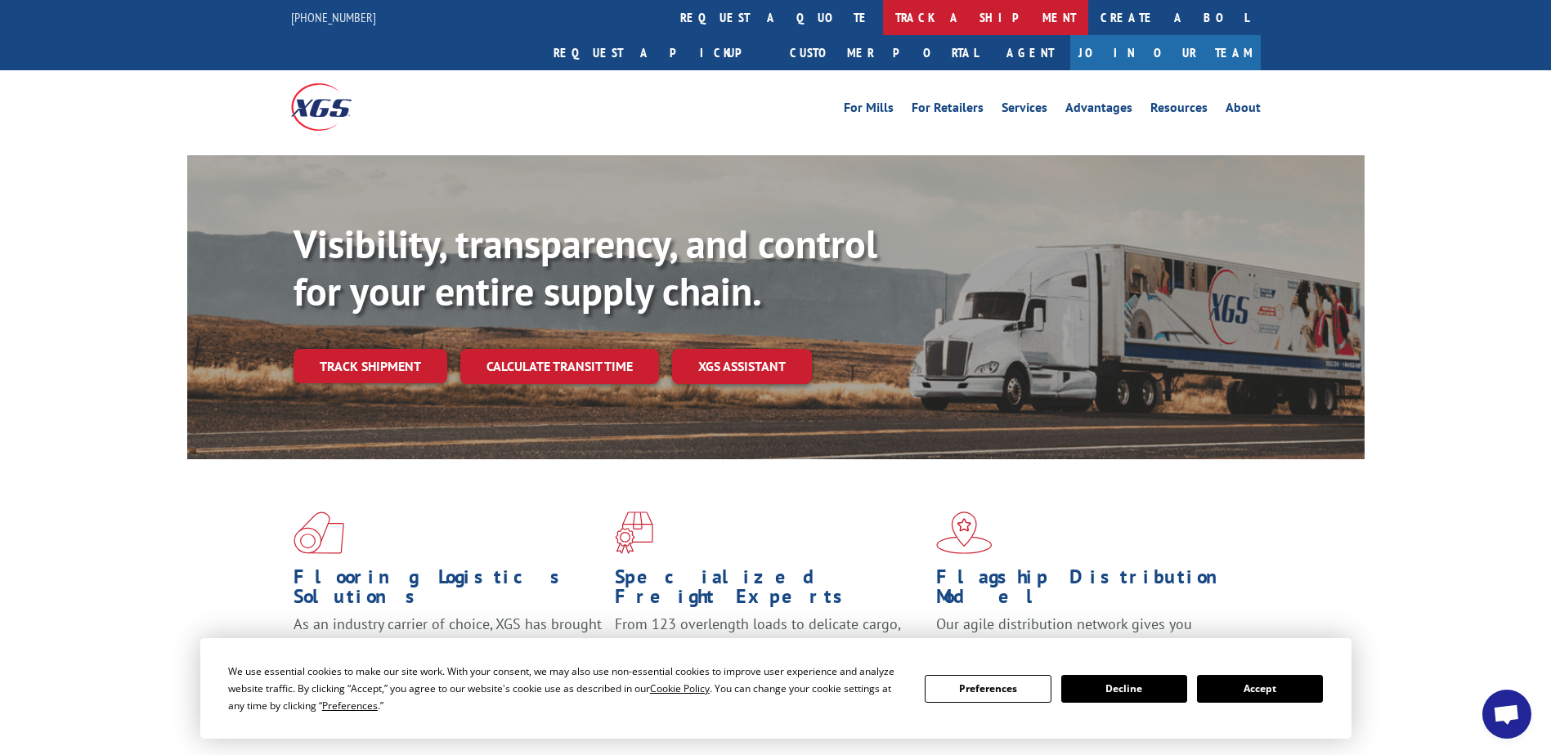
click at [883, 11] on link "track a shipment" at bounding box center [985, 17] width 205 height 35
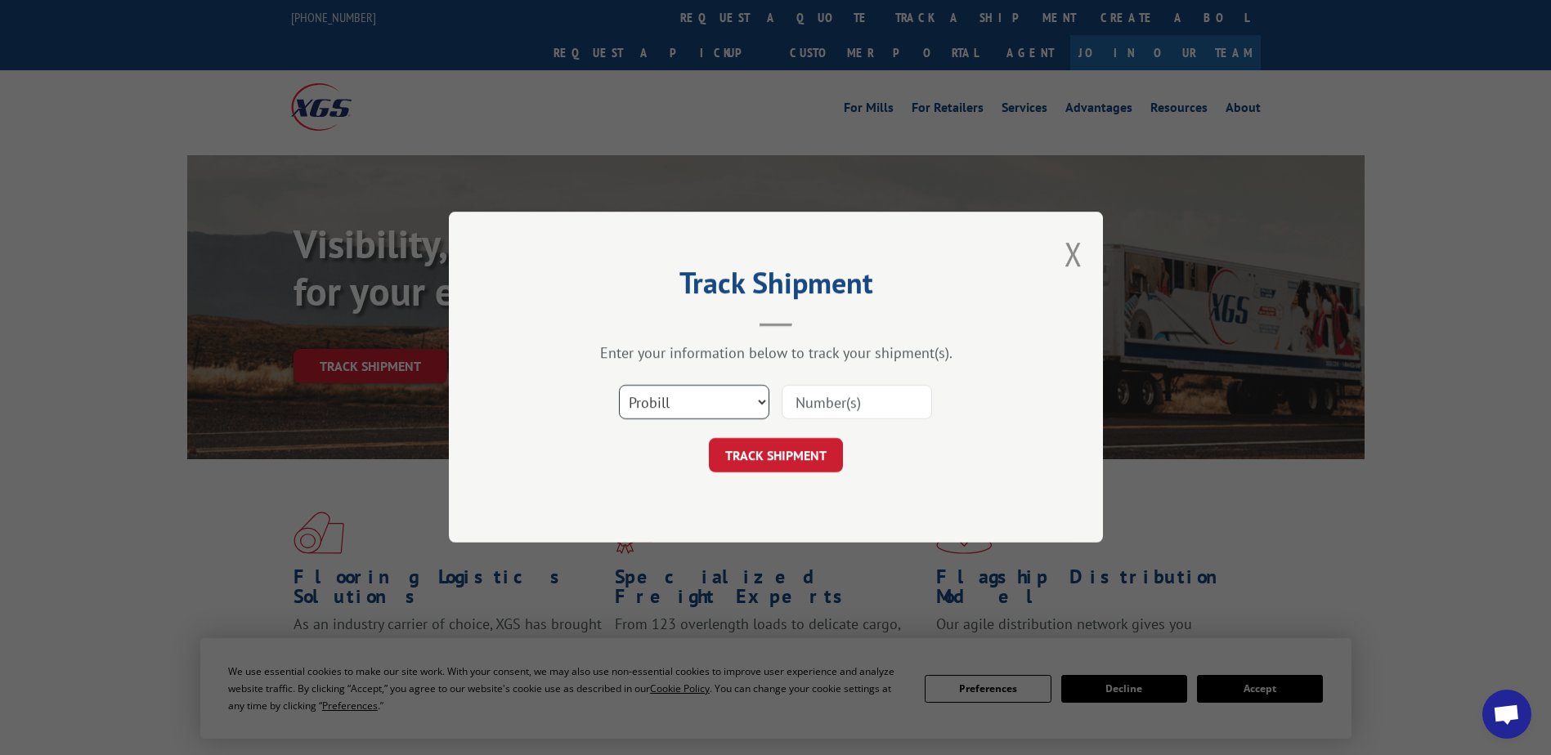
click at [721, 394] on select "Select category... Probill BOL PO" at bounding box center [694, 403] width 150 height 34
select select "po"
click at [619, 386] on select "Select category... Probill BOL PO" at bounding box center [694, 403] width 150 height 34
click at [835, 403] on input at bounding box center [856, 403] width 150 height 34
paste input "69518748"
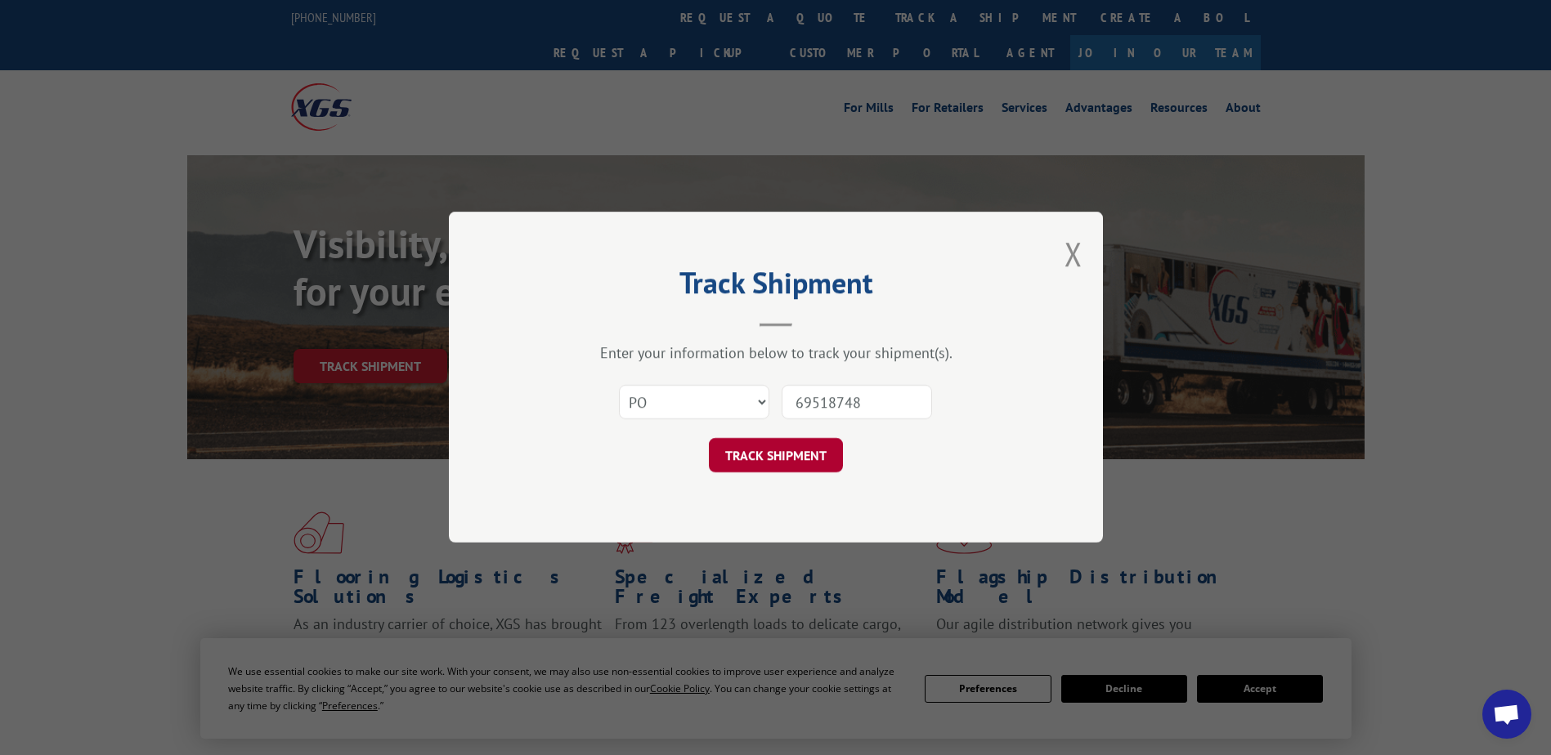
type input "69518748"
click at [808, 468] on button "TRACK SHIPMENT" at bounding box center [776, 456] width 134 height 34
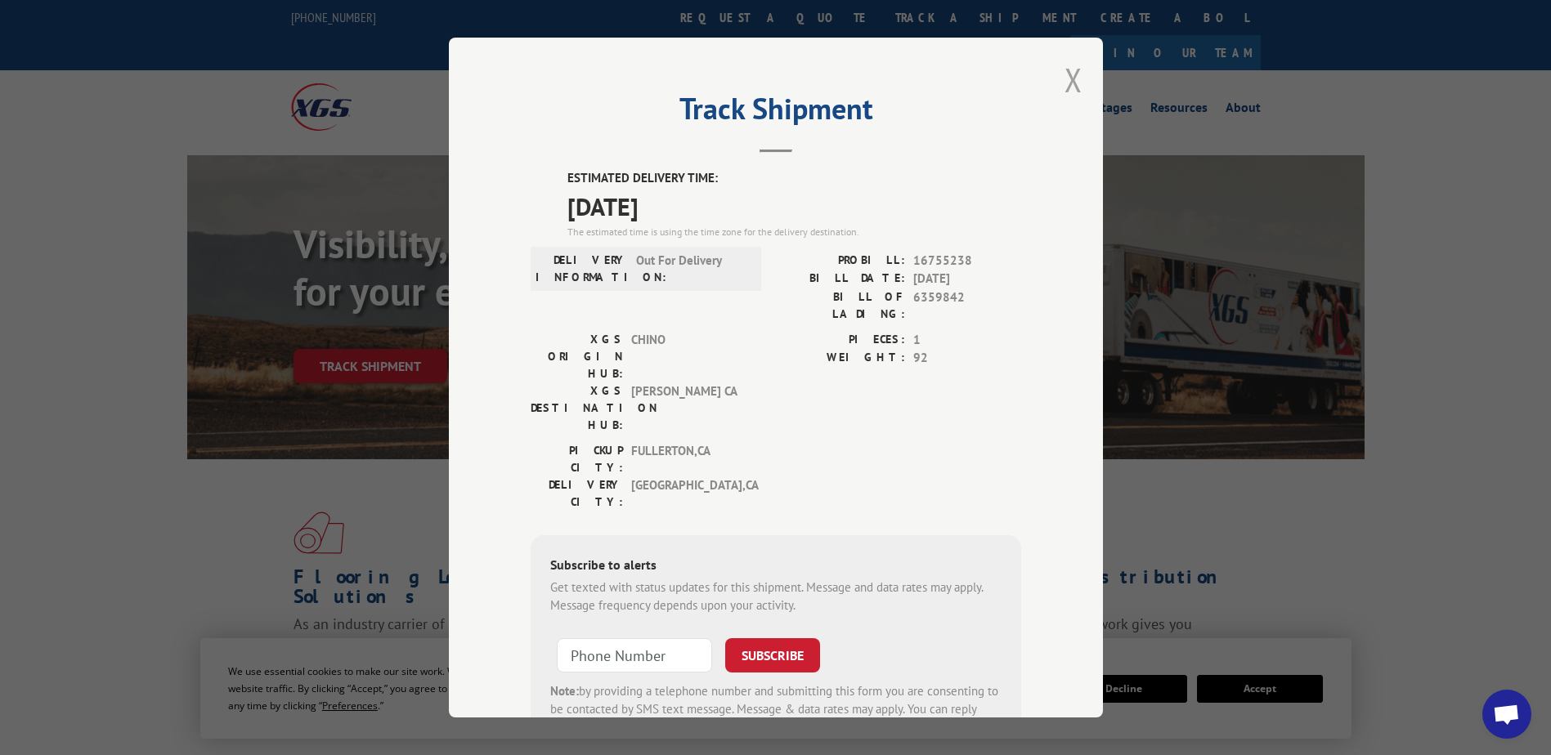
click at [1069, 79] on button "Close modal" at bounding box center [1073, 79] width 18 height 43
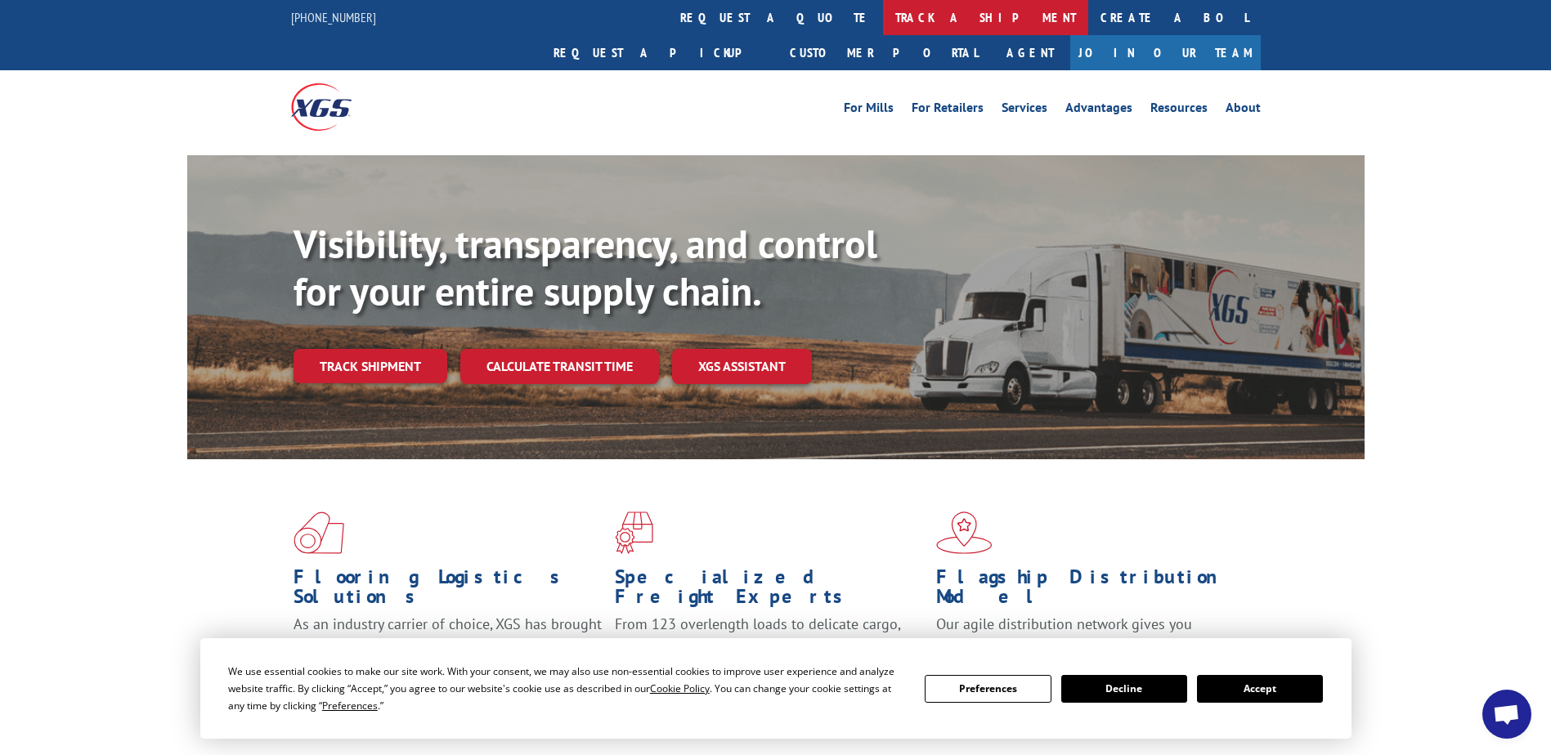
click at [883, 12] on link "track a shipment" at bounding box center [985, 17] width 205 height 35
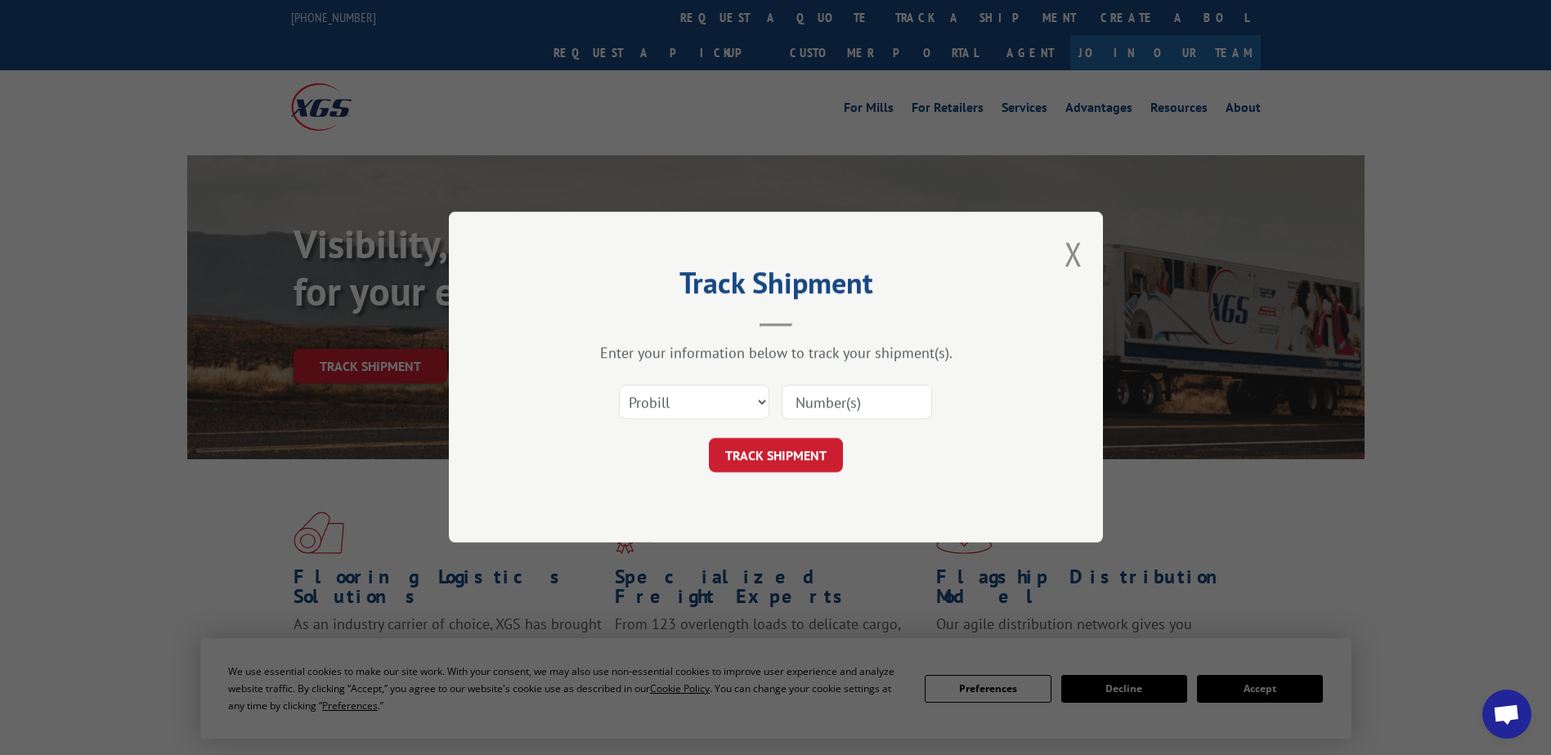
click at [815, 400] on input at bounding box center [856, 403] width 150 height 34
paste input "75528713"
type input "75528713"
click at [790, 464] on button "TRACK SHIPMENT" at bounding box center [776, 456] width 134 height 34
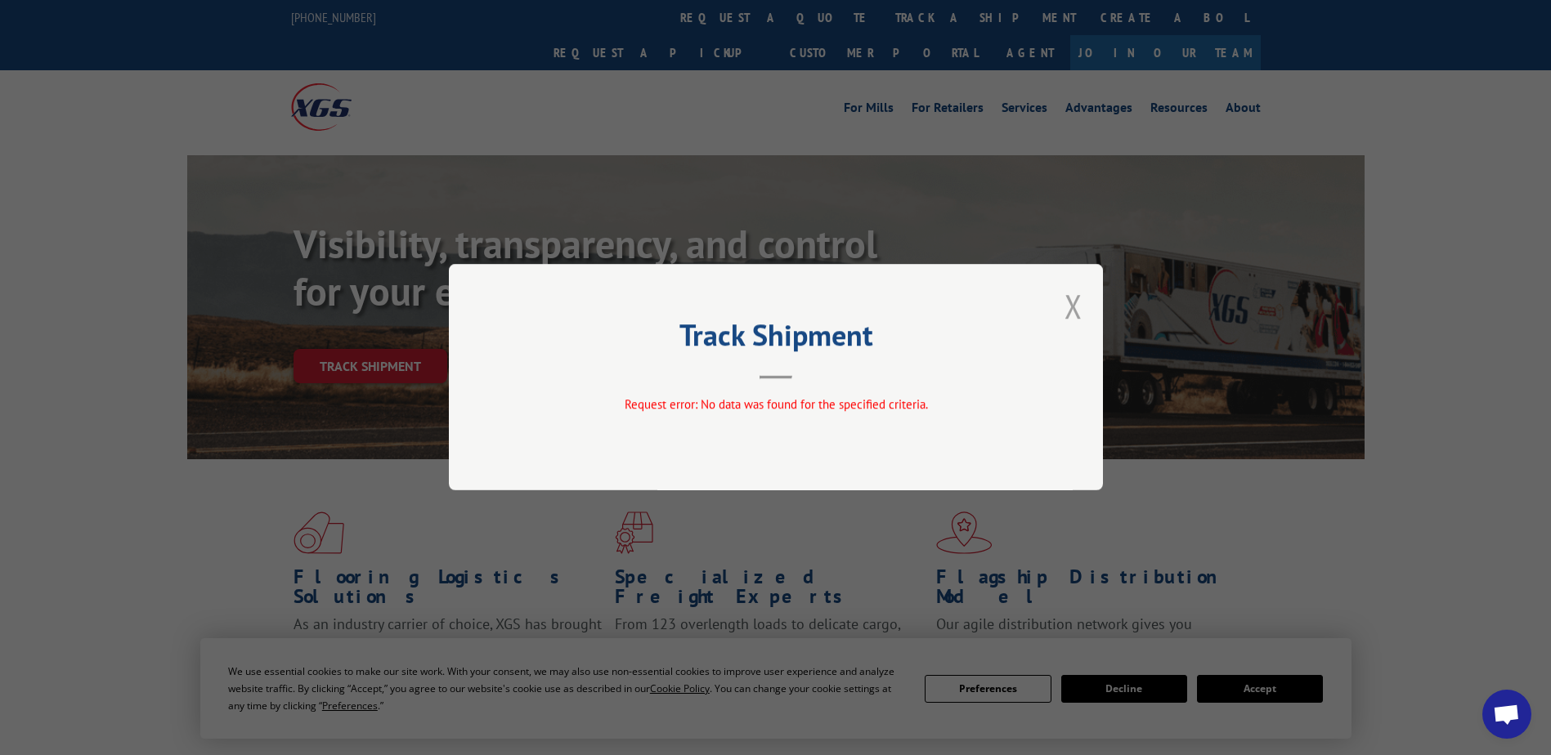
click at [1072, 310] on button "Close modal" at bounding box center [1073, 305] width 18 height 43
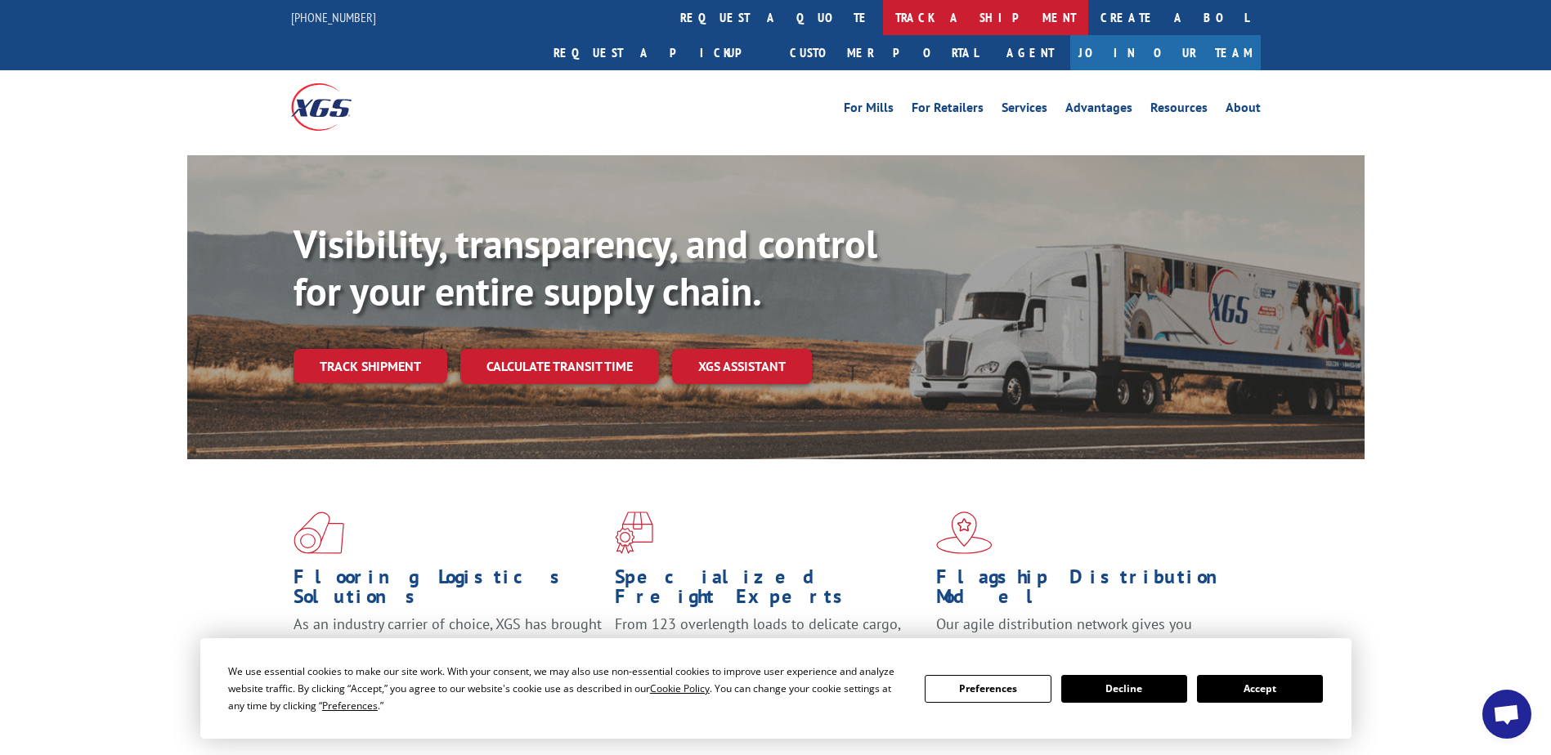
click at [883, 25] on link "track a shipment" at bounding box center [985, 17] width 205 height 35
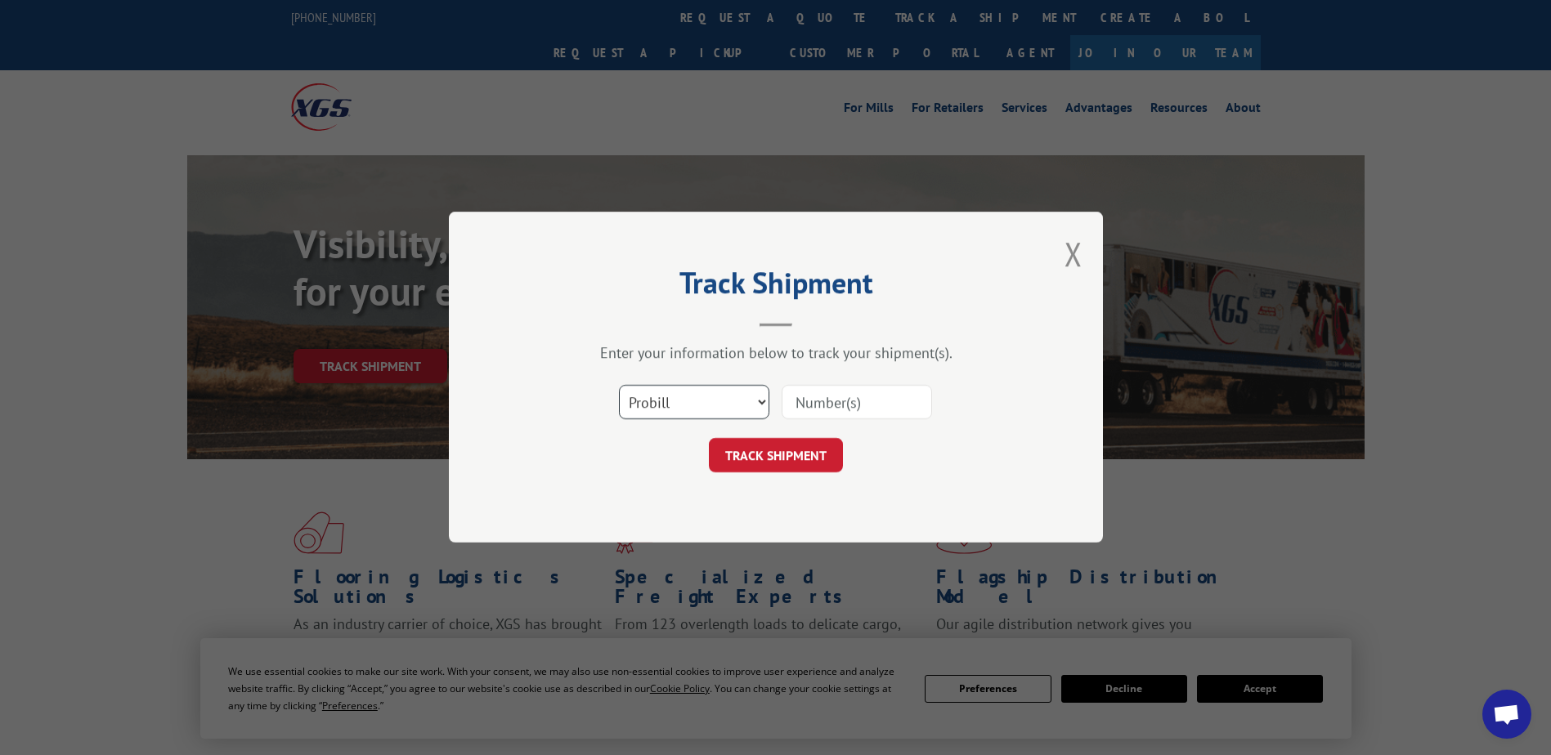
click at [741, 403] on select "Select category... Probill BOL PO" at bounding box center [694, 403] width 150 height 34
select select "po"
click at [619, 386] on select "Select category... Probill BOL PO" at bounding box center [694, 403] width 150 height 34
click at [820, 413] on input at bounding box center [856, 403] width 150 height 34
paste input "75528713"
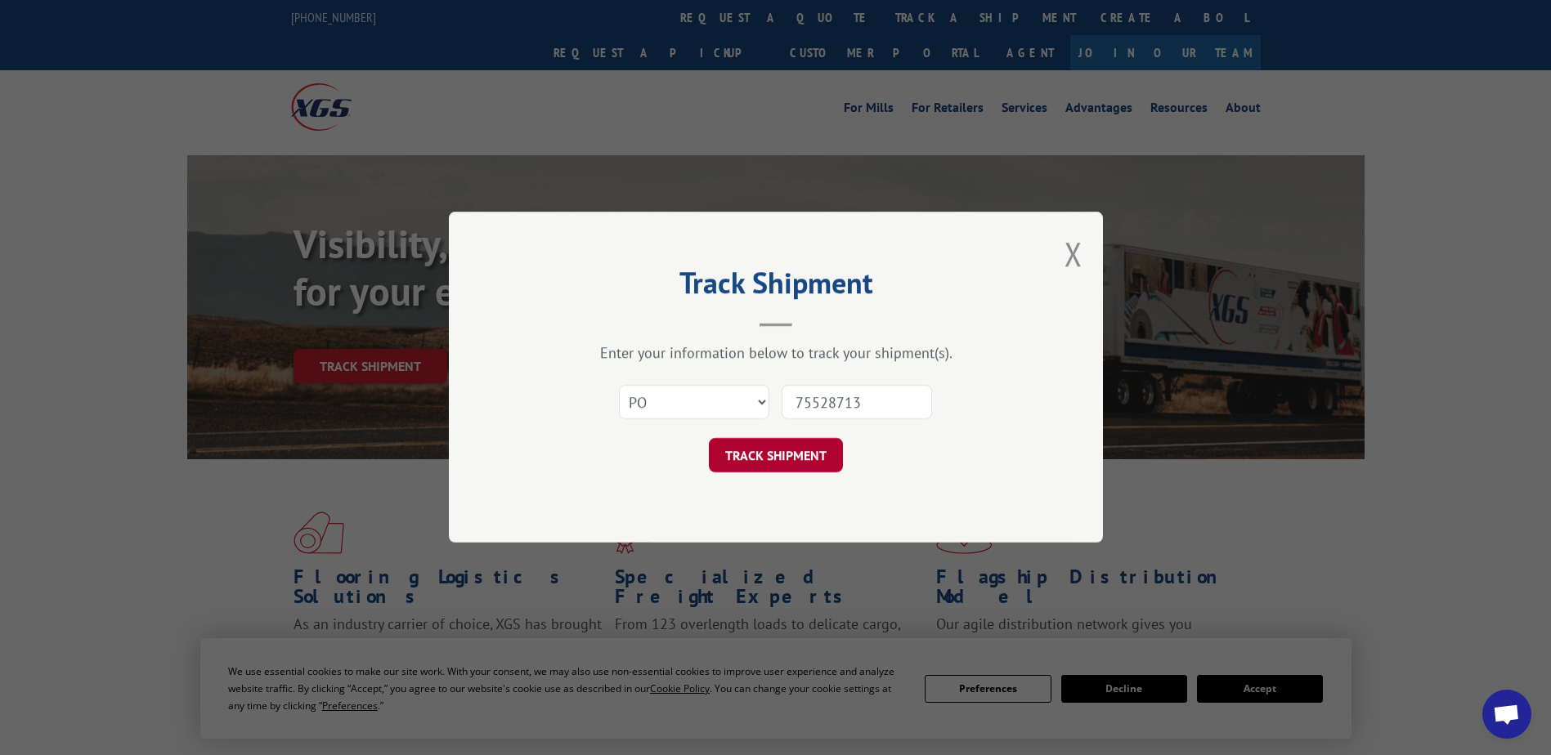
type input "75528713"
click at [822, 449] on button "TRACK SHIPMENT" at bounding box center [776, 456] width 134 height 34
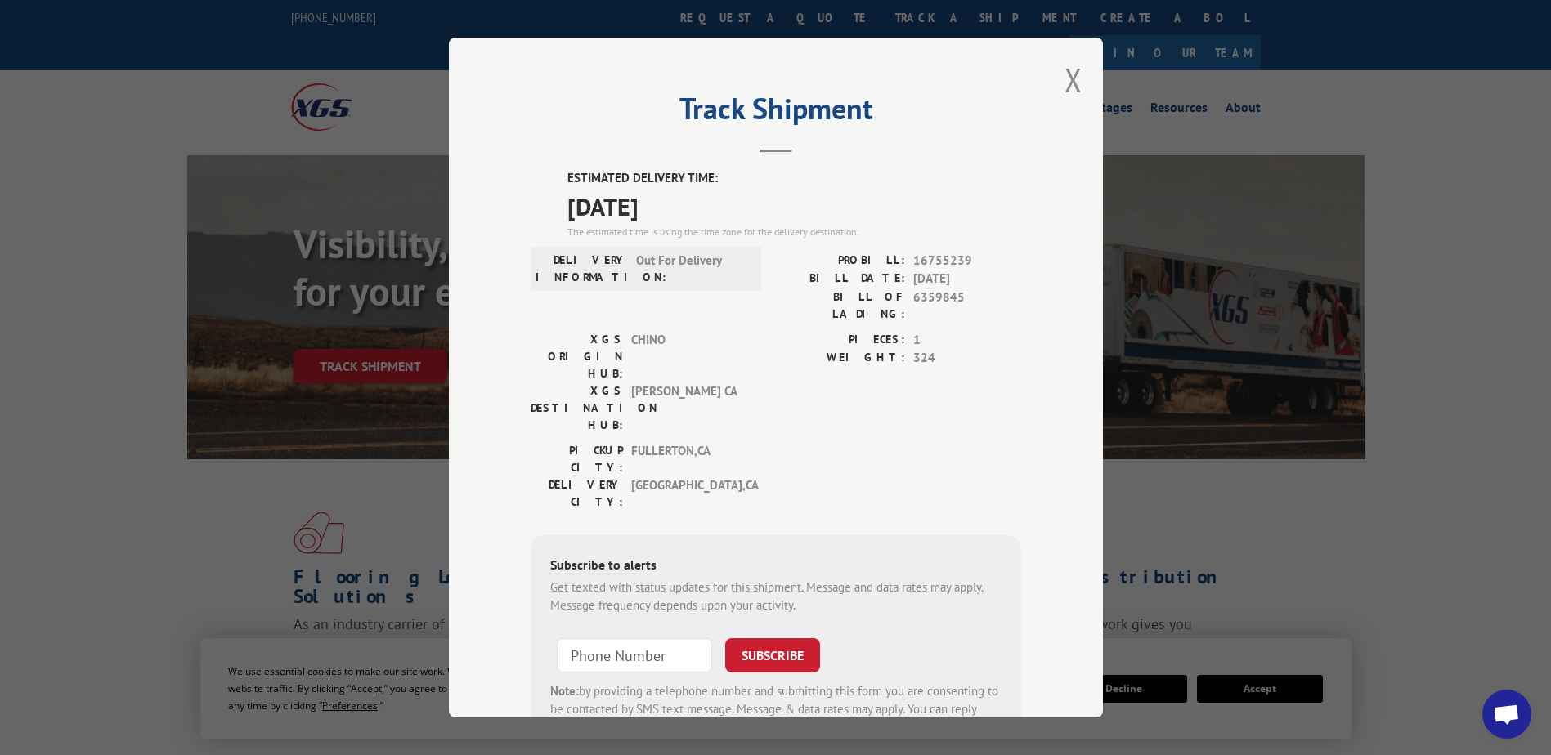
click at [1077, 88] on div "Track Shipment ESTIMATED DELIVERY TIME: [DATE] The estimated time is using the …" at bounding box center [776, 378] width 654 height 680
click at [1066, 84] on button "Close modal" at bounding box center [1073, 79] width 18 height 43
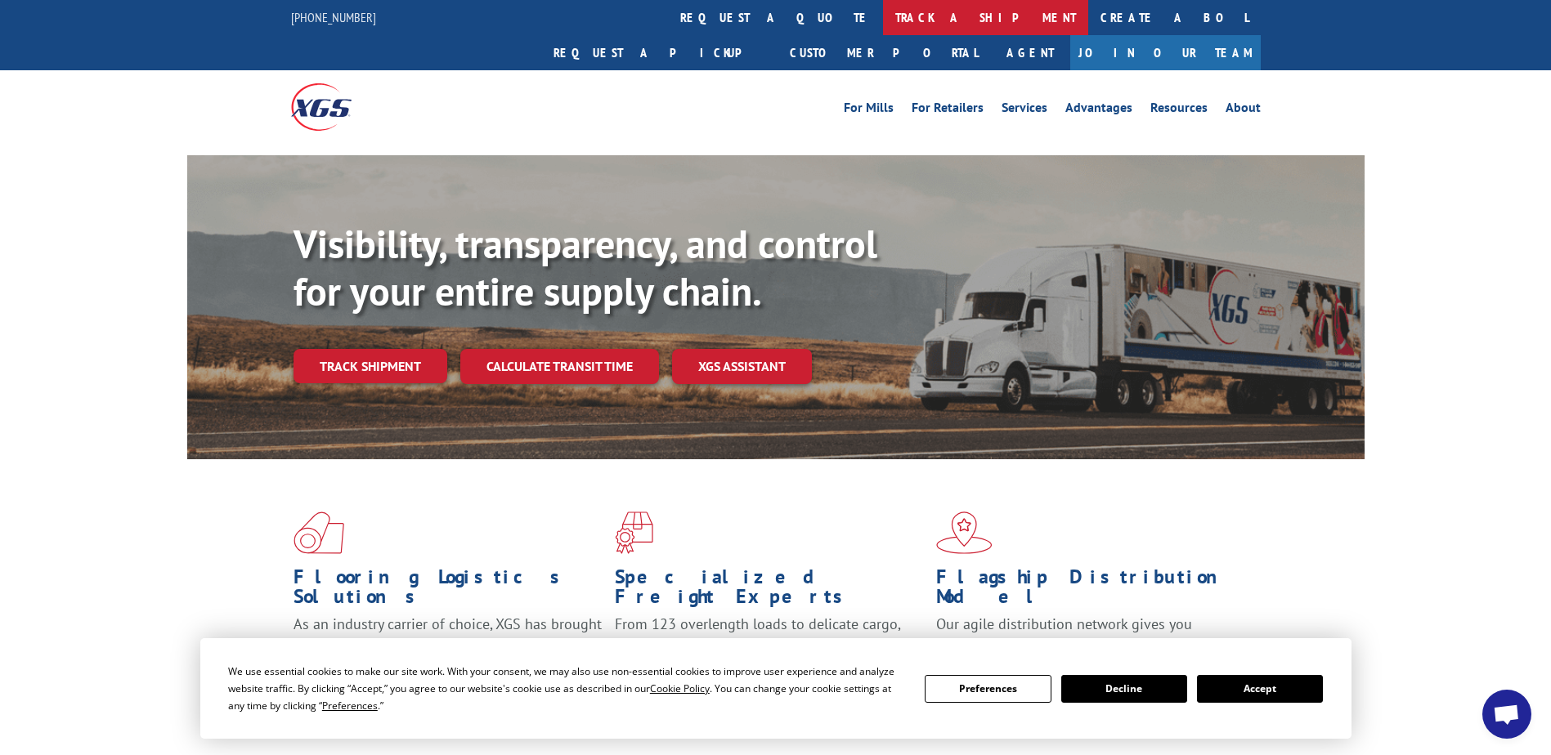
click at [883, 24] on link "track a shipment" at bounding box center [985, 17] width 205 height 35
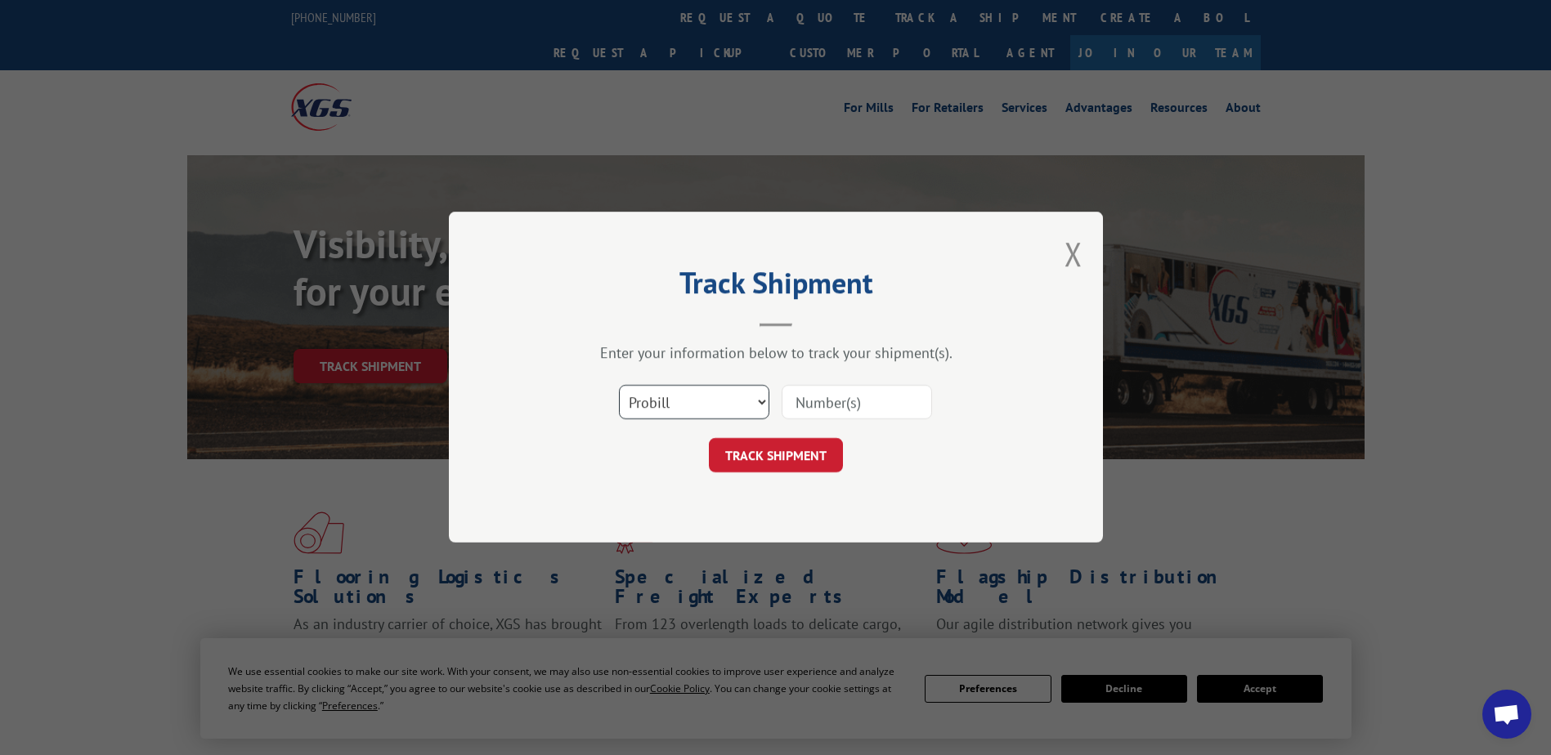
drag, startPoint x: 756, startPoint y: 398, endPoint x: 736, endPoint y: 418, distance: 27.7
click at [756, 398] on select "Select category... Probill BOL PO" at bounding box center [694, 403] width 150 height 34
select select "po"
click at [619, 386] on select "Select category... Probill BOL PO" at bounding box center [694, 403] width 150 height 34
paste input "97509518"
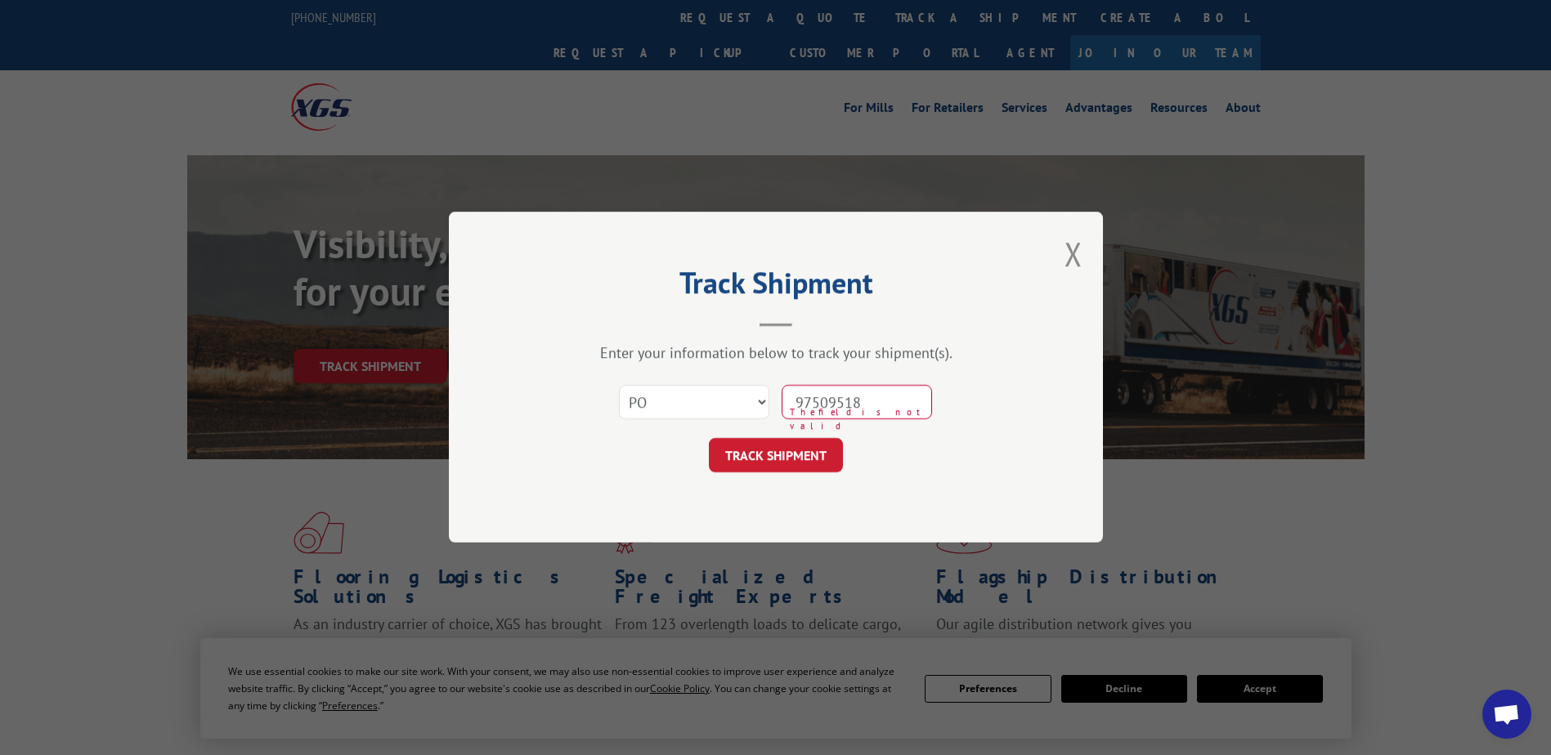
click at [830, 412] on input "97509518" at bounding box center [856, 403] width 150 height 34
type input "97509518"
click button "TRACK SHIPMENT" at bounding box center [776, 456] width 134 height 34
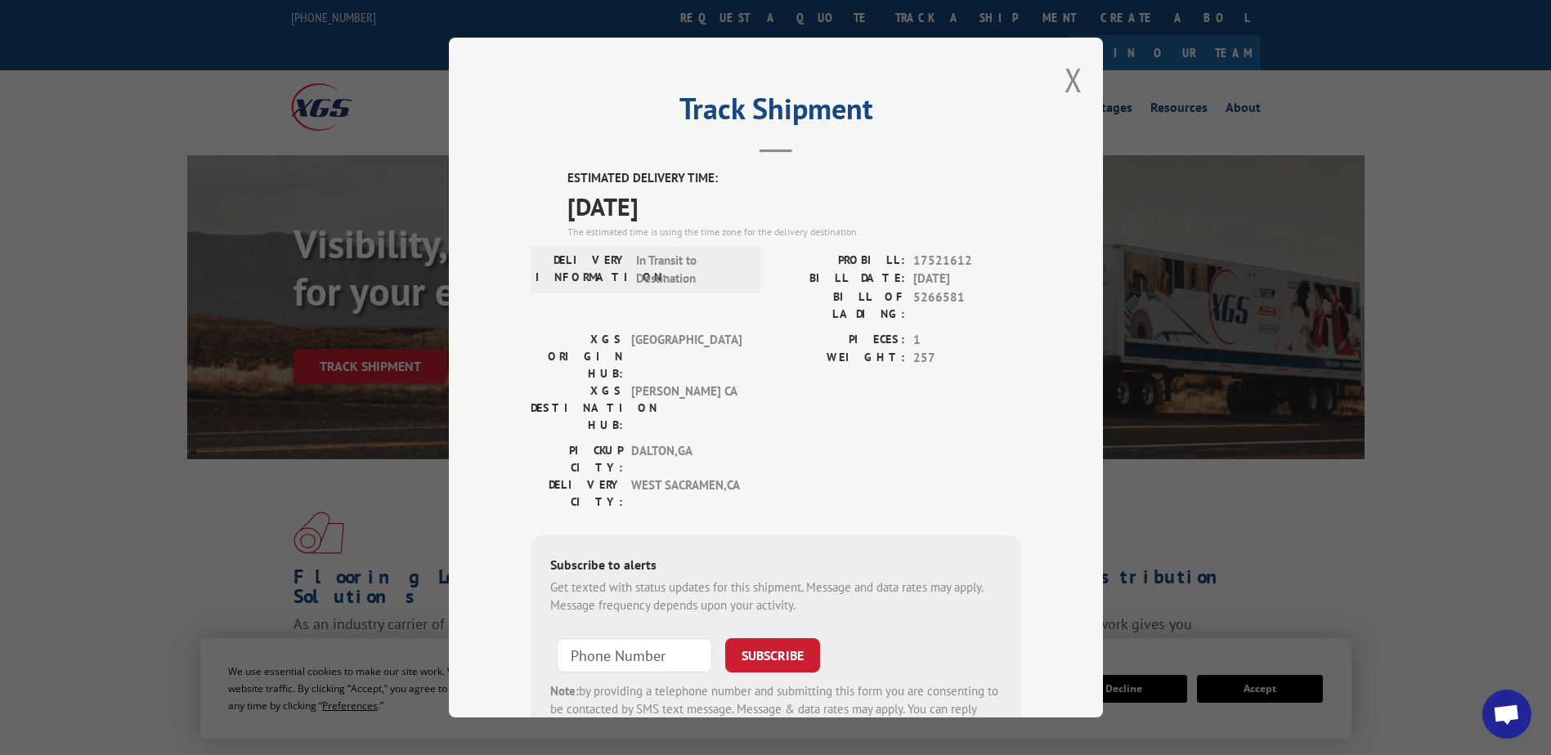
click at [1076, 86] on div "Track Shipment ESTIMATED DELIVERY TIME: [DATE] The estimated time is using the …" at bounding box center [776, 378] width 654 height 680
click at [1065, 86] on button "Close modal" at bounding box center [1073, 79] width 18 height 43
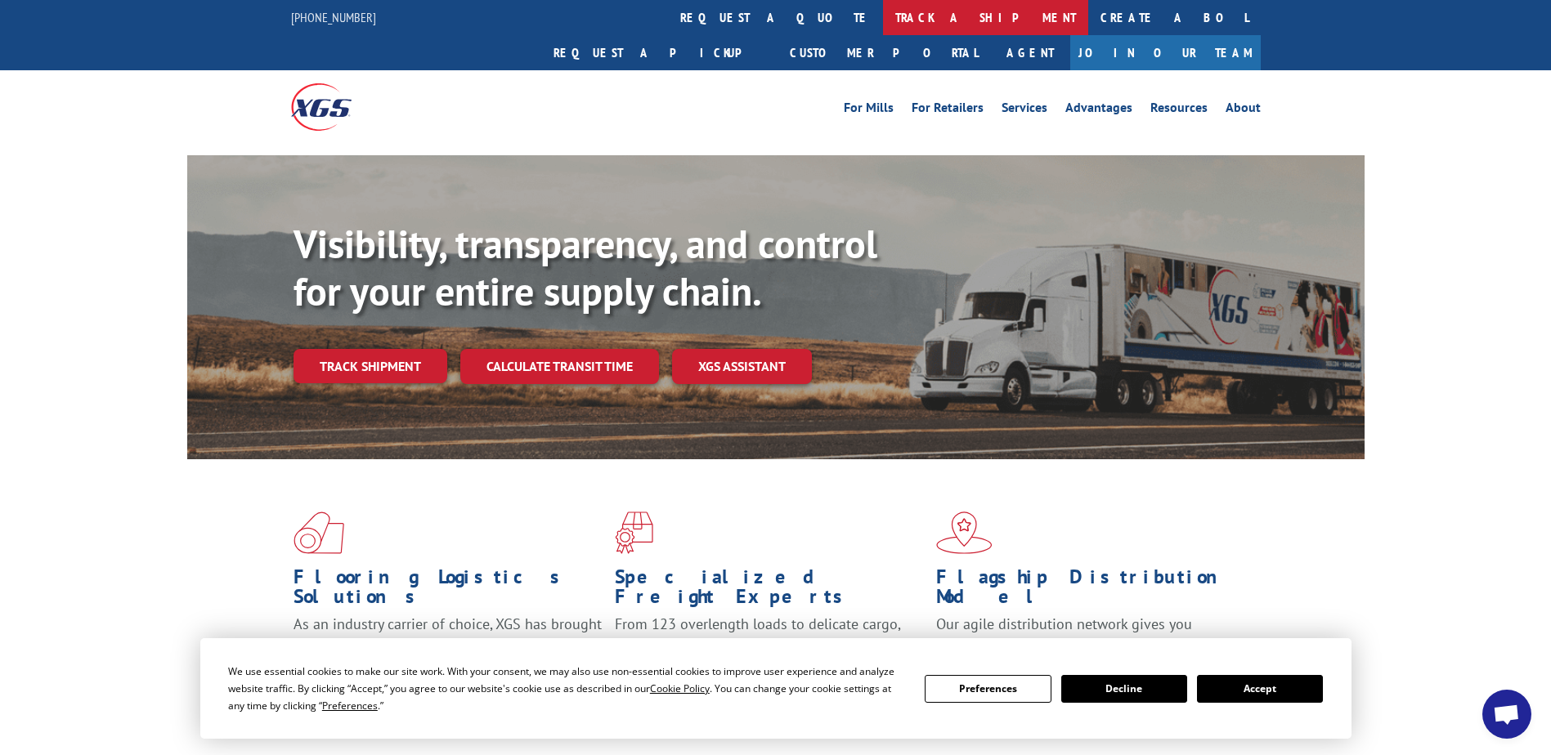
click at [883, 17] on link "track a shipment" at bounding box center [985, 17] width 205 height 35
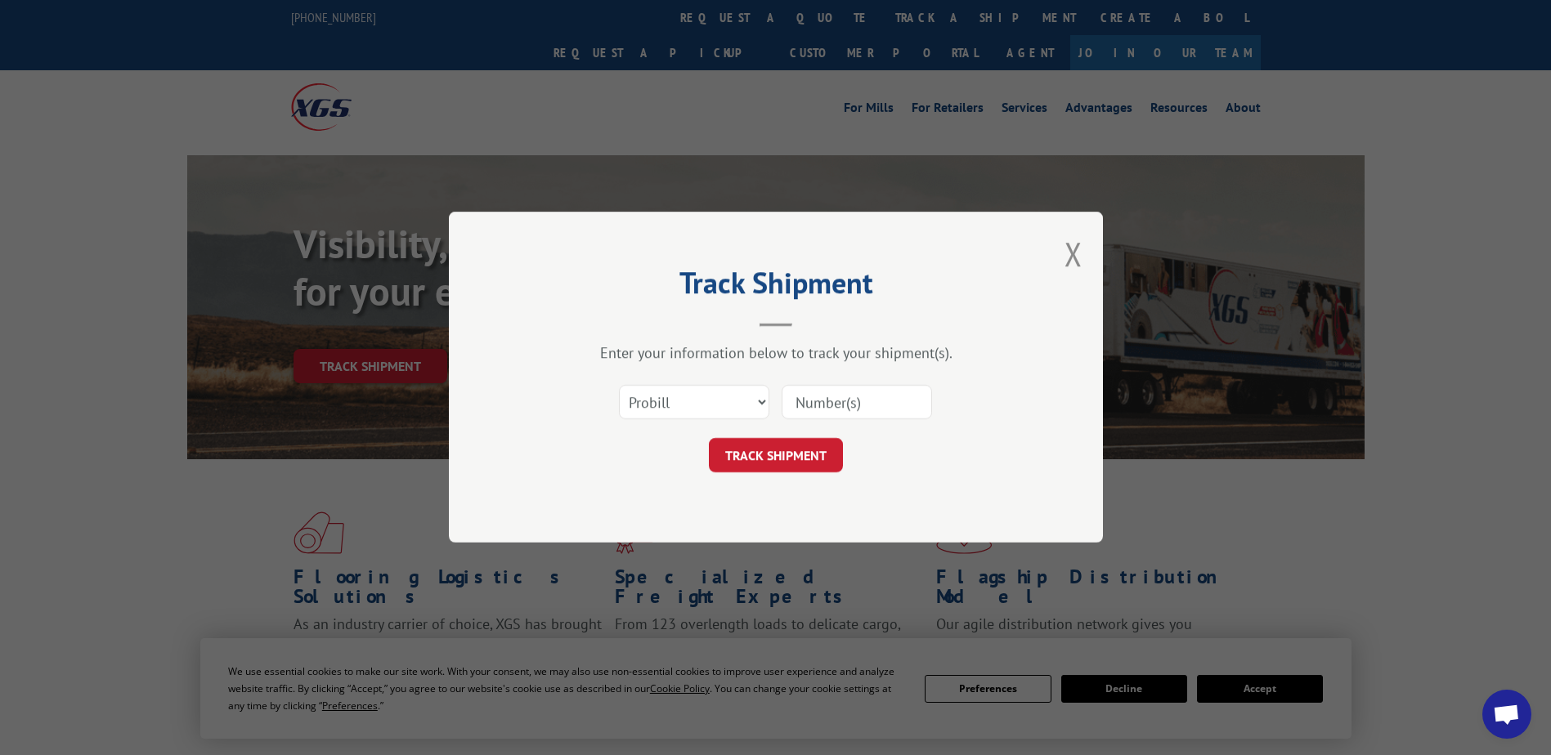
click at [682, 374] on div "Enter your information below to track your shipment(s). Select category... Prob…" at bounding box center [775, 408] width 490 height 129
click at [692, 397] on select "Select category... Probill BOL PO" at bounding box center [694, 403] width 150 height 34
select select "po"
click at [619, 386] on select "Select category... Probill BOL PO" at bounding box center [694, 403] width 150 height 34
click at [835, 403] on input at bounding box center [856, 403] width 150 height 34
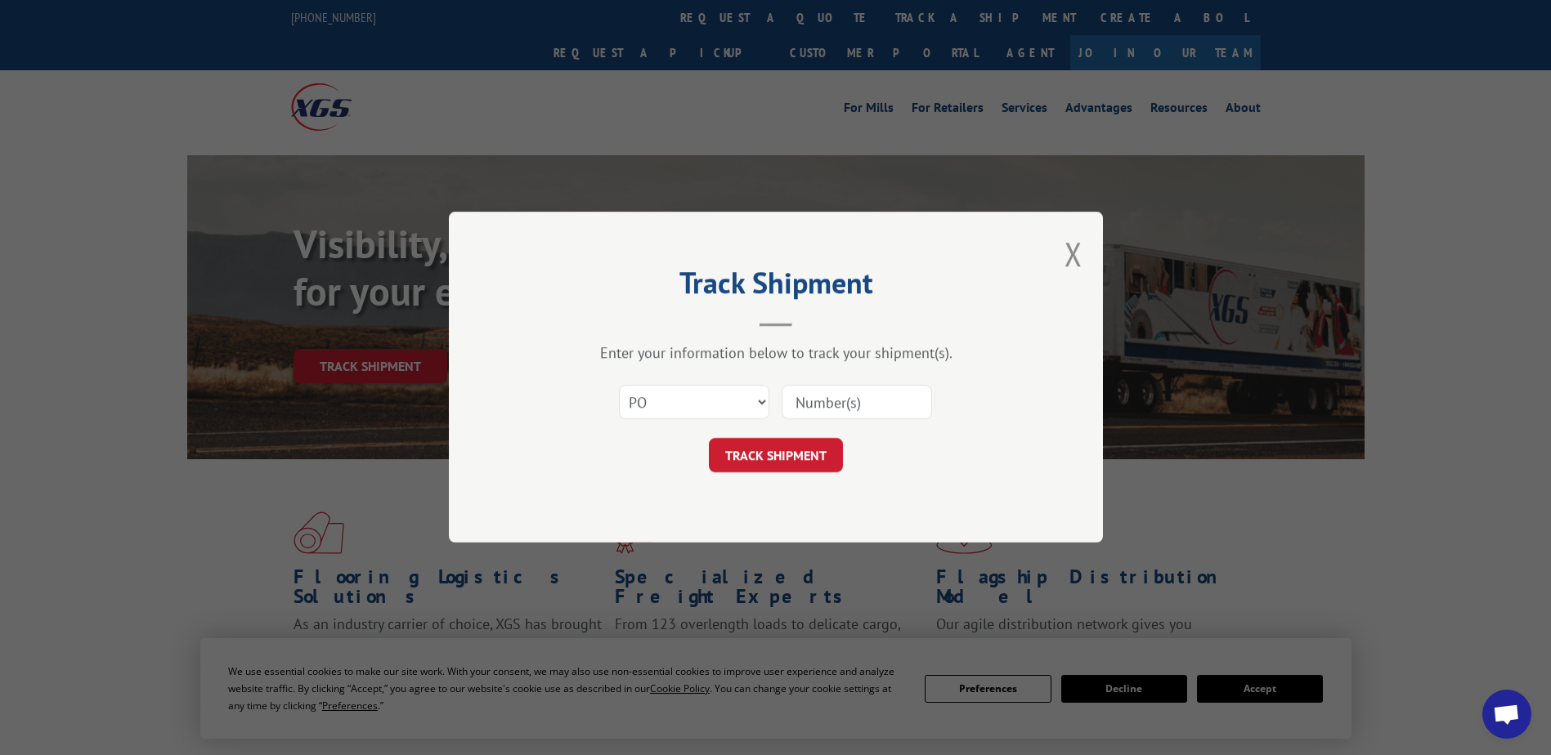
paste input "71530039"
click at [827, 410] on input "71530039" at bounding box center [856, 403] width 150 height 34
type input "71530039"
click button "TRACK SHIPMENT" at bounding box center [776, 456] width 134 height 34
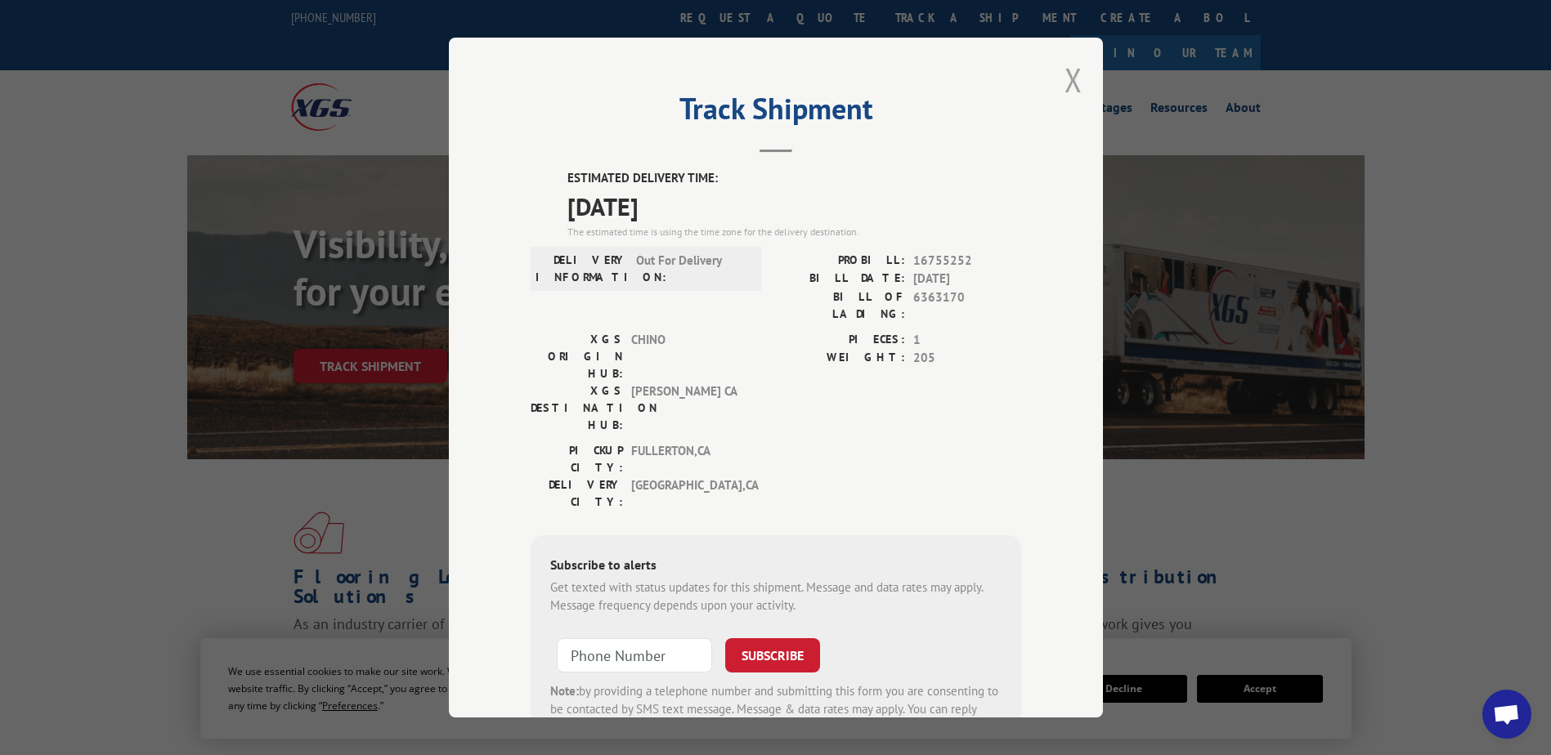
click at [1064, 83] on button "Close modal" at bounding box center [1073, 79] width 18 height 43
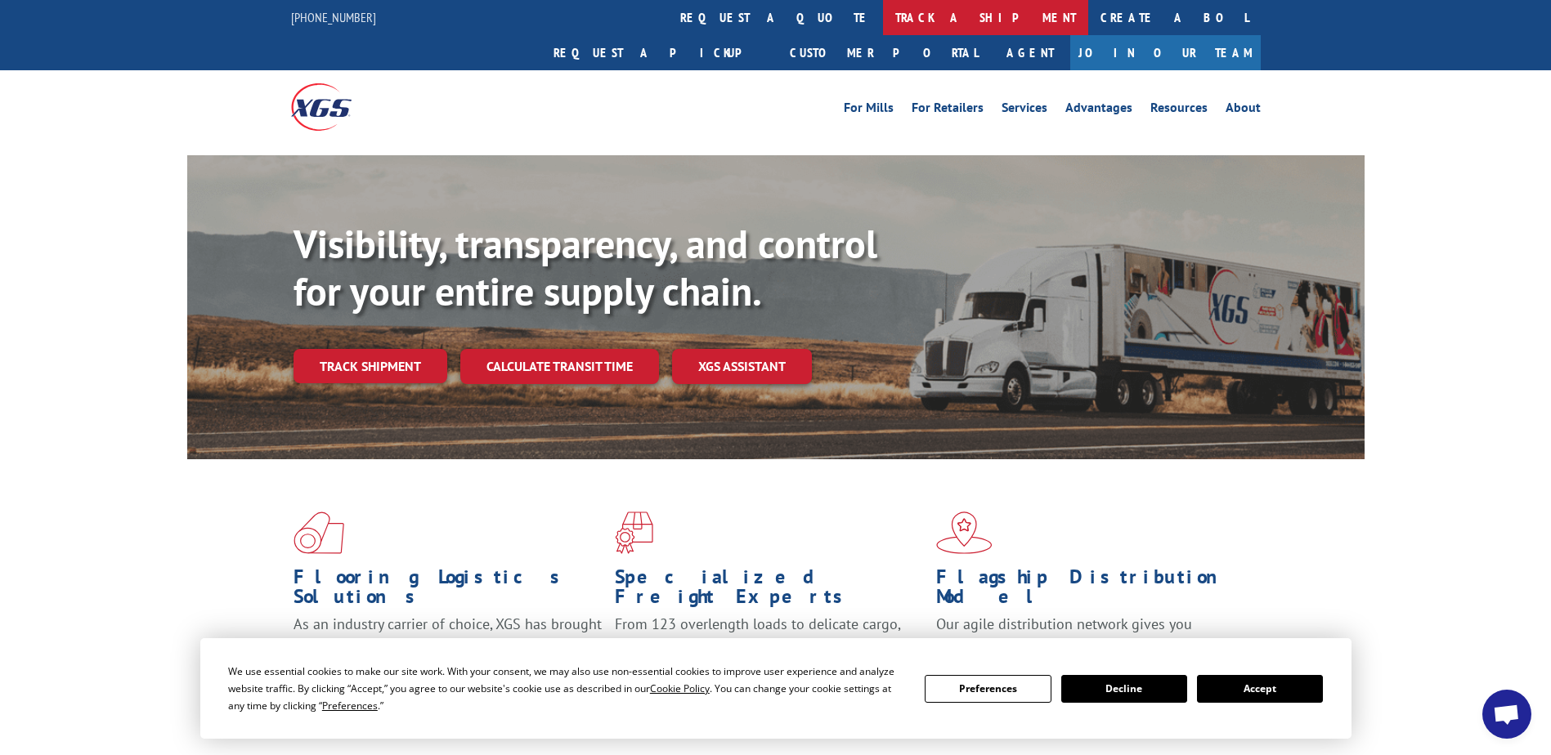
click at [883, 12] on link "track a shipment" at bounding box center [985, 17] width 205 height 35
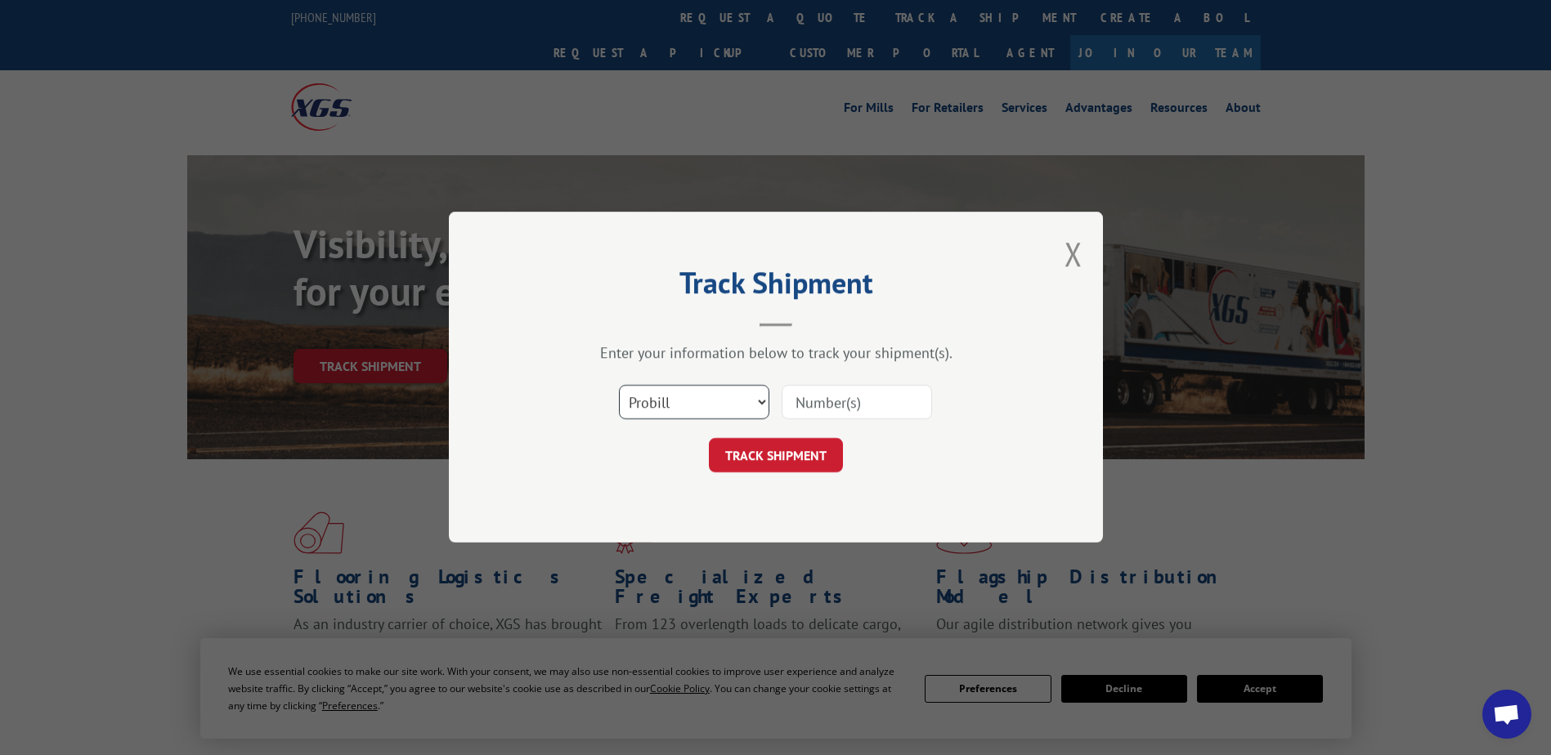
click at [749, 400] on select "Select category... Probill BOL PO" at bounding box center [694, 403] width 150 height 34
select select "po"
click at [619, 386] on select "Select category... Probill BOL PO" at bounding box center [694, 403] width 150 height 34
click at [815, 401] on input at bounding box center [856, 403] width 150 height 34
paste input "75528712"
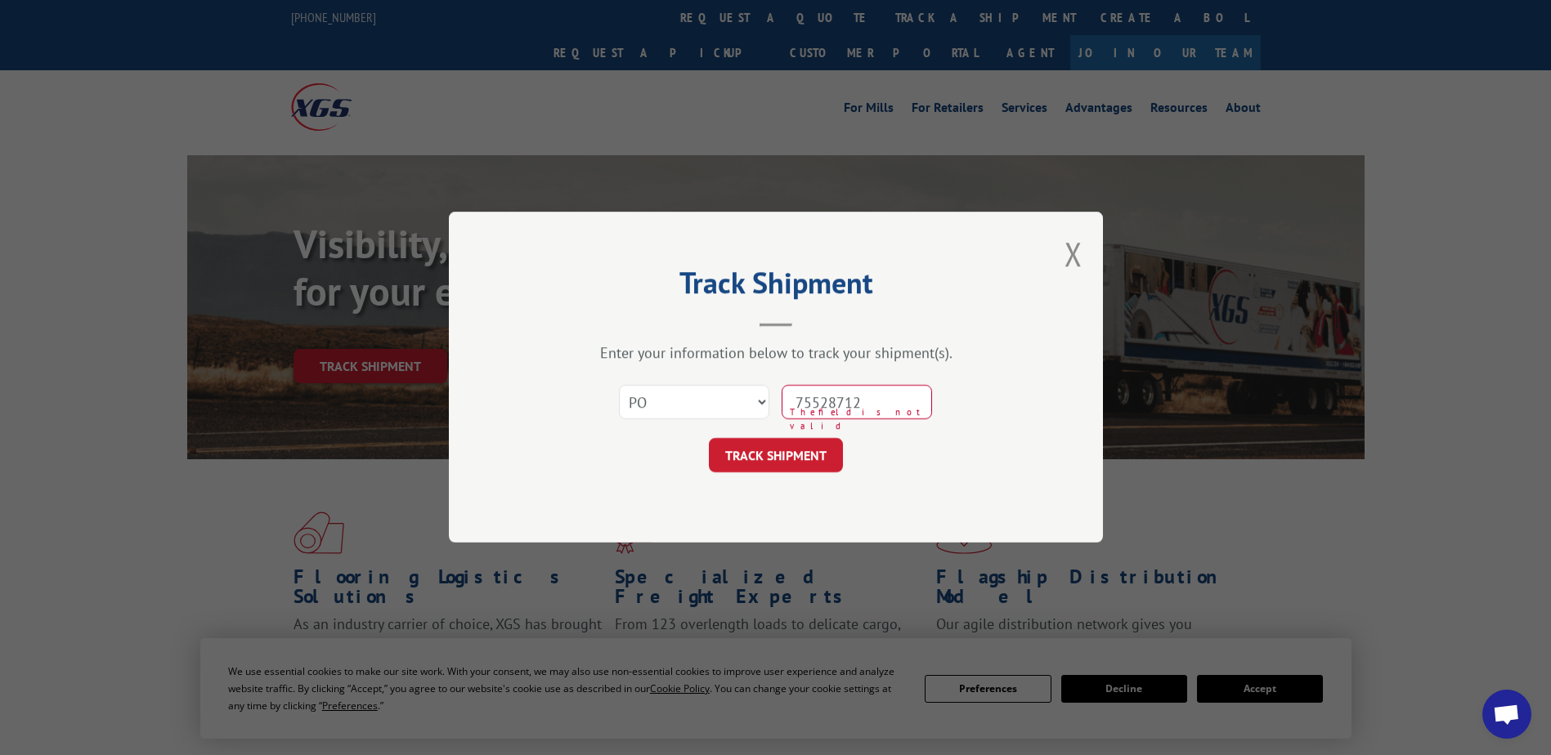
click at [829, 411] on input "75528712" at bounding box center [856, 403] width 150 height 34
type input "75528712"
click button "TRACK SHIPMENT" at bounding box center [776, 456] width 134 height 34
